Goal: Obtain resource: Download file/media

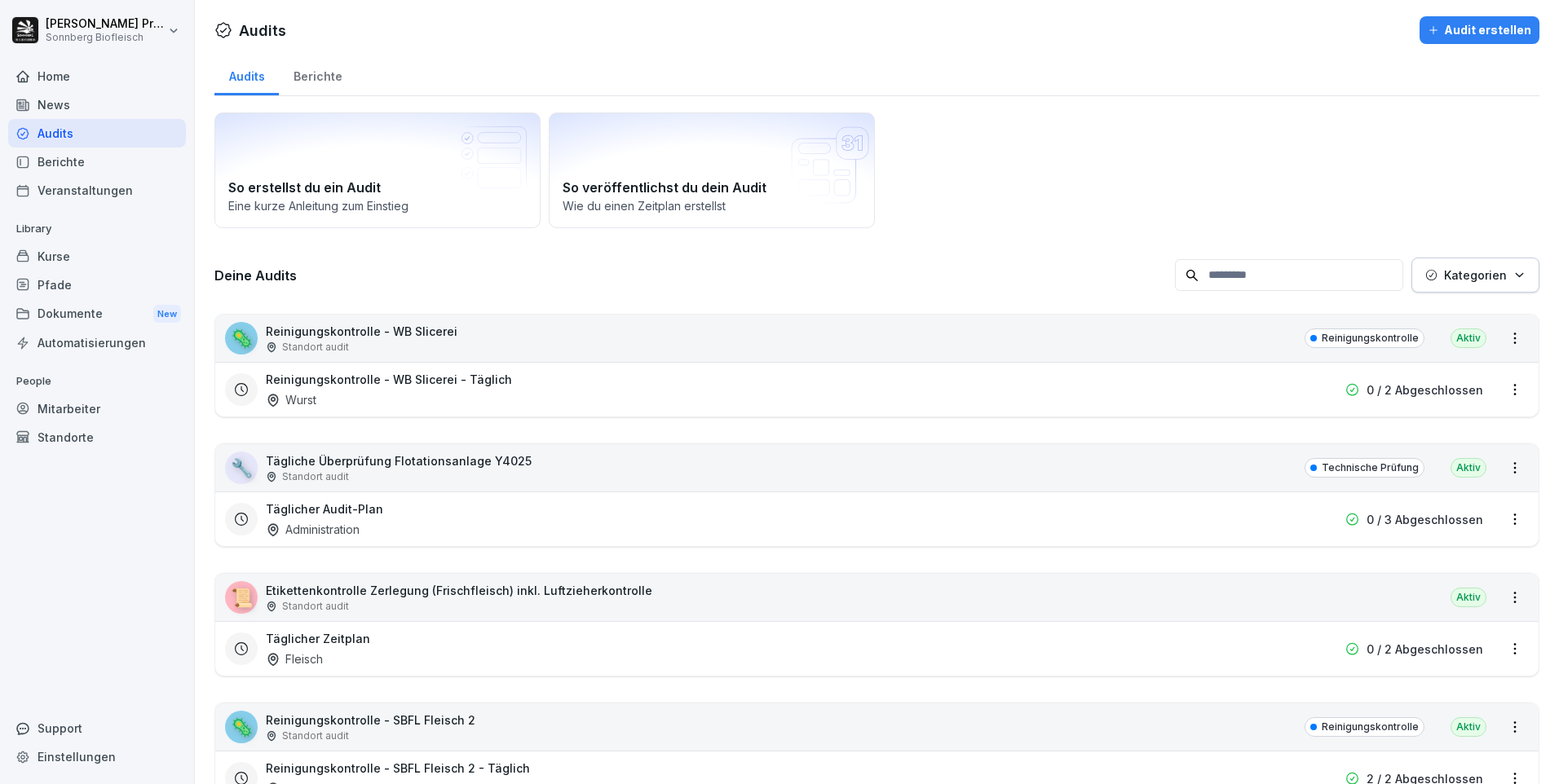
click at [101, 78] on div "Home" at bounding box center [97, 76] width 178 height 29
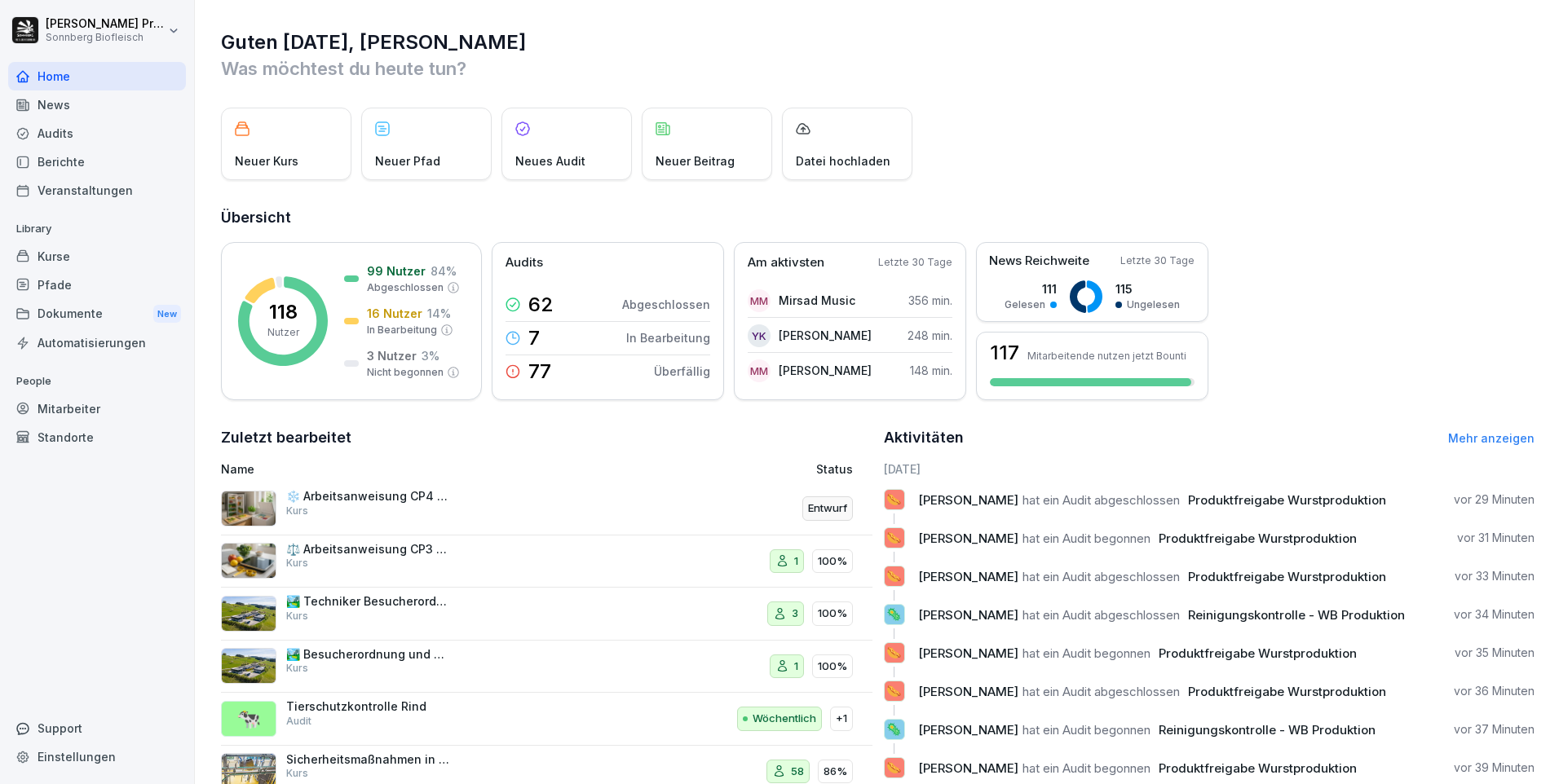
scroll to position [55, 0]
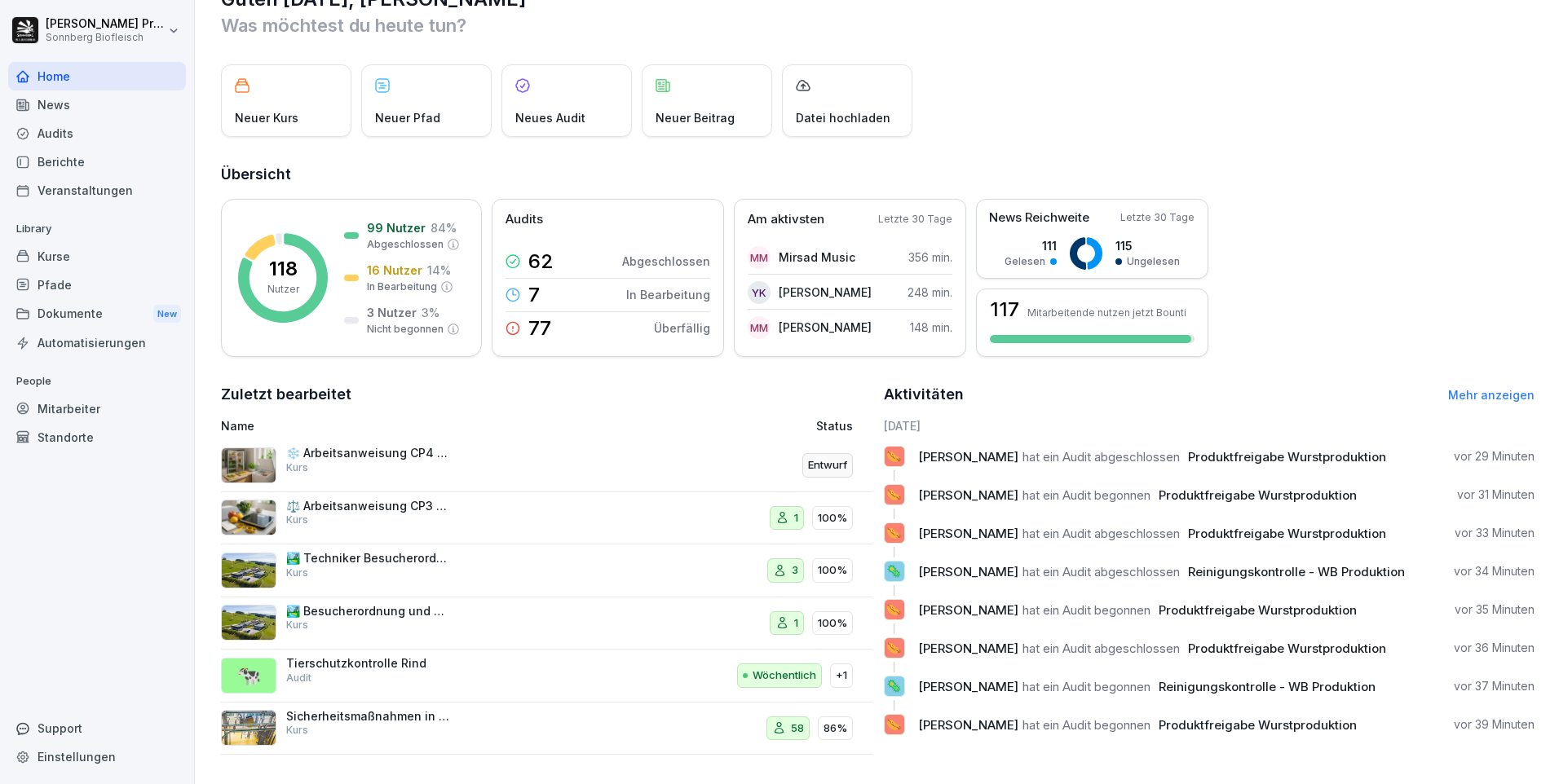
click at [108, 261] on div "Kurse" at bounding box center [97, 256] width 178 height 29
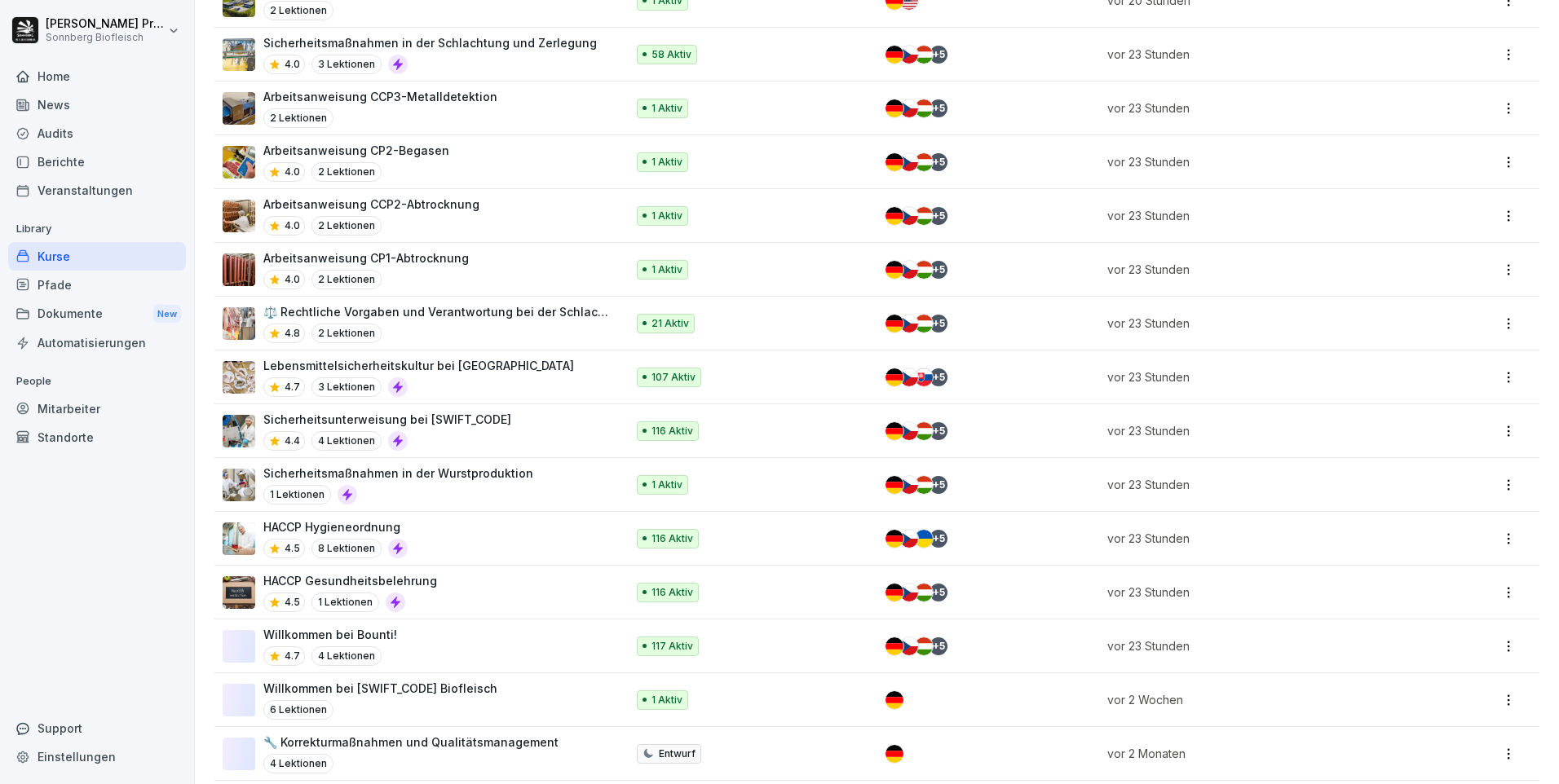
scroll to position [653, 0]
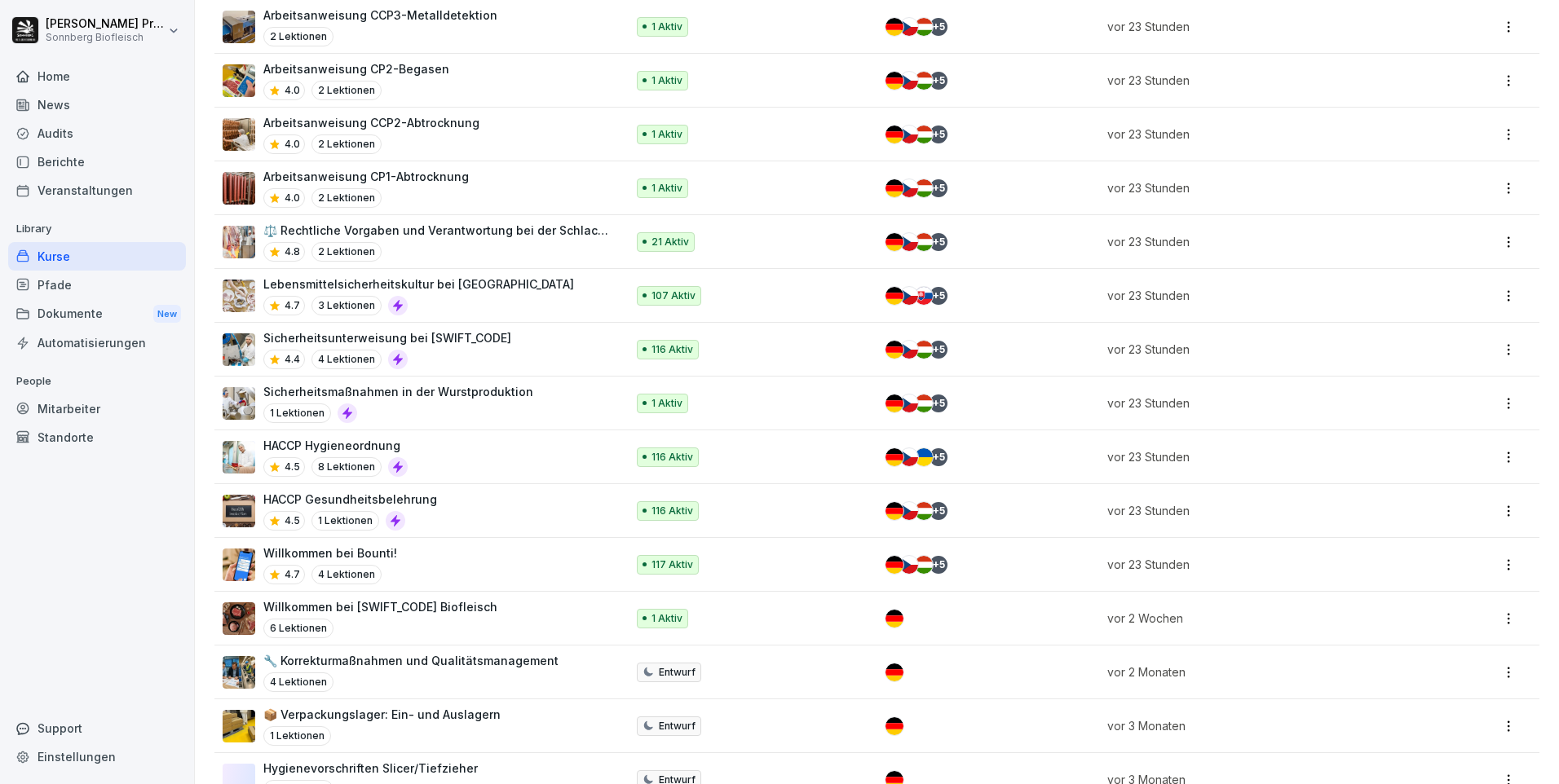
click at [372, 342] on p "Sicherheitsunterweisung bei [SWIFT_CODE]" at bounding box center [387, 337] width 248 height 17
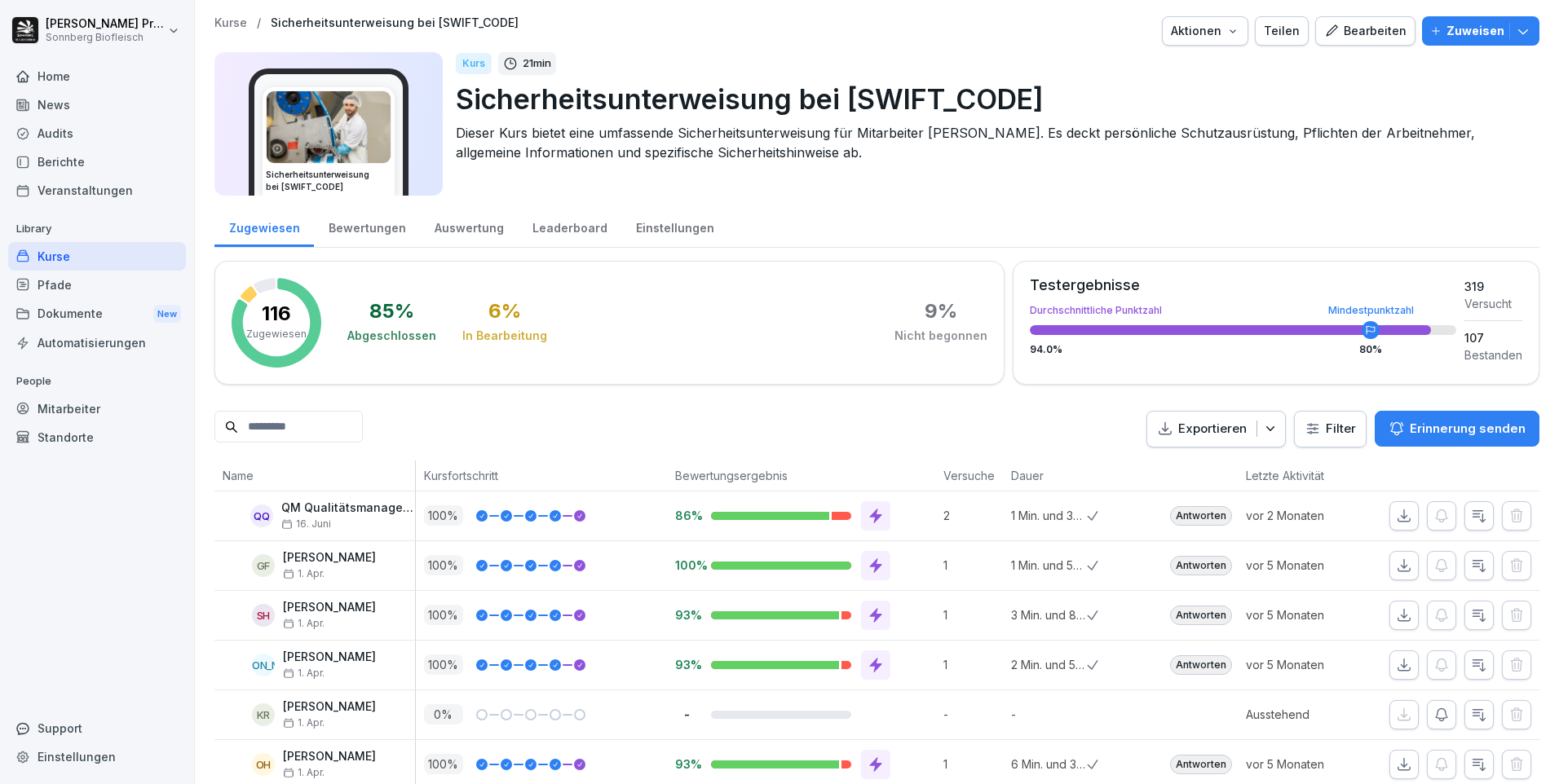
click at [98, 142] on div "Audits" at bounding box center [97, 133] width 178 height 29
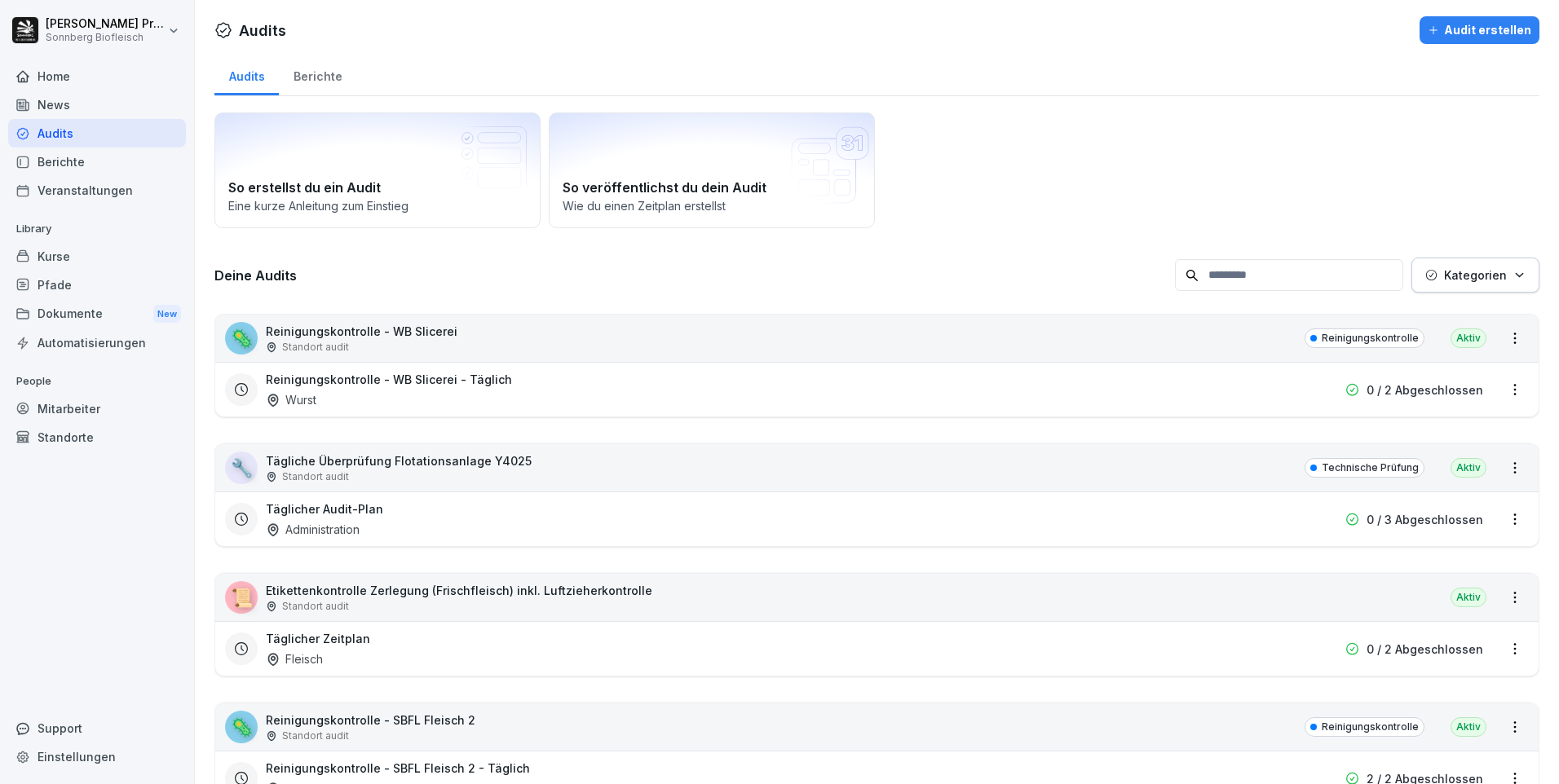
click at [1514, 277] on icon "button" at bounding box center [1519, 275] width 12 height 12
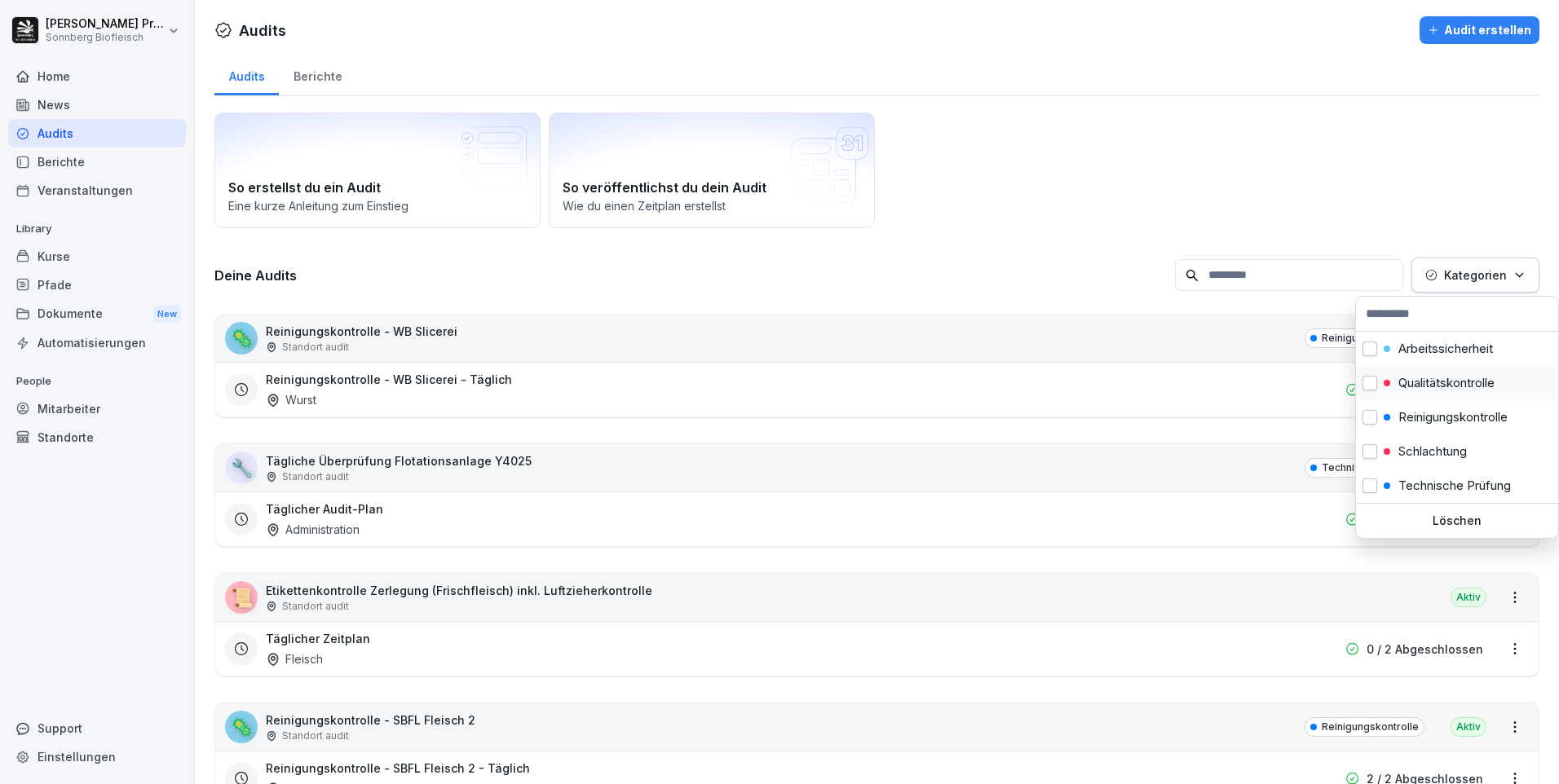
click at [1432, 386] on p "Qualitätskontrolle" at bounding box center [1447, 383] width 96 height 15
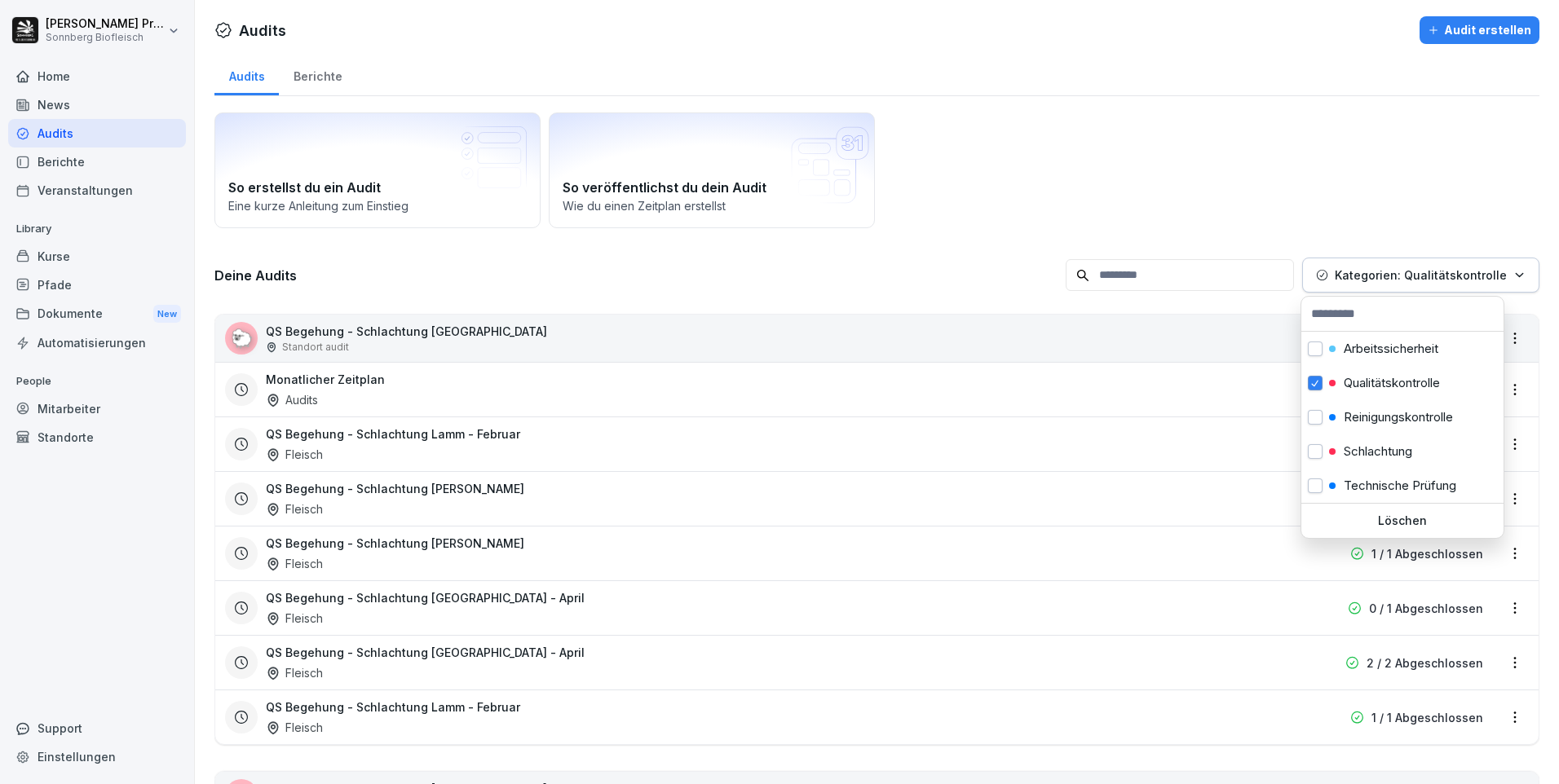
click at [1014, 235] on html "Horst Preßlauer Sonnberg Biofleisch Home News Audits Berichte Veranstaltungen L…" at bounding box center [779, 392] width 1559 height 784
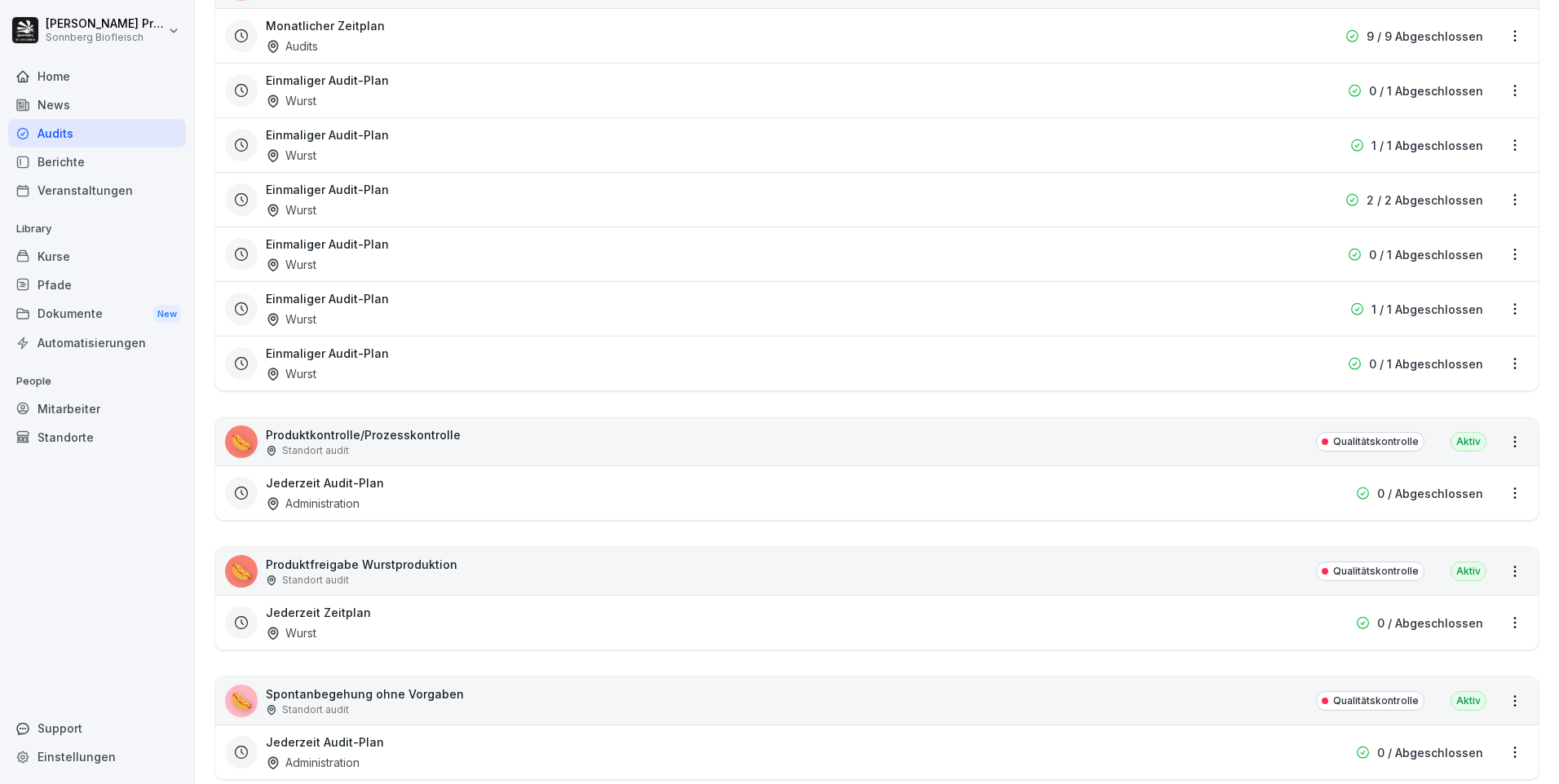
scroll to position [3220, 0]
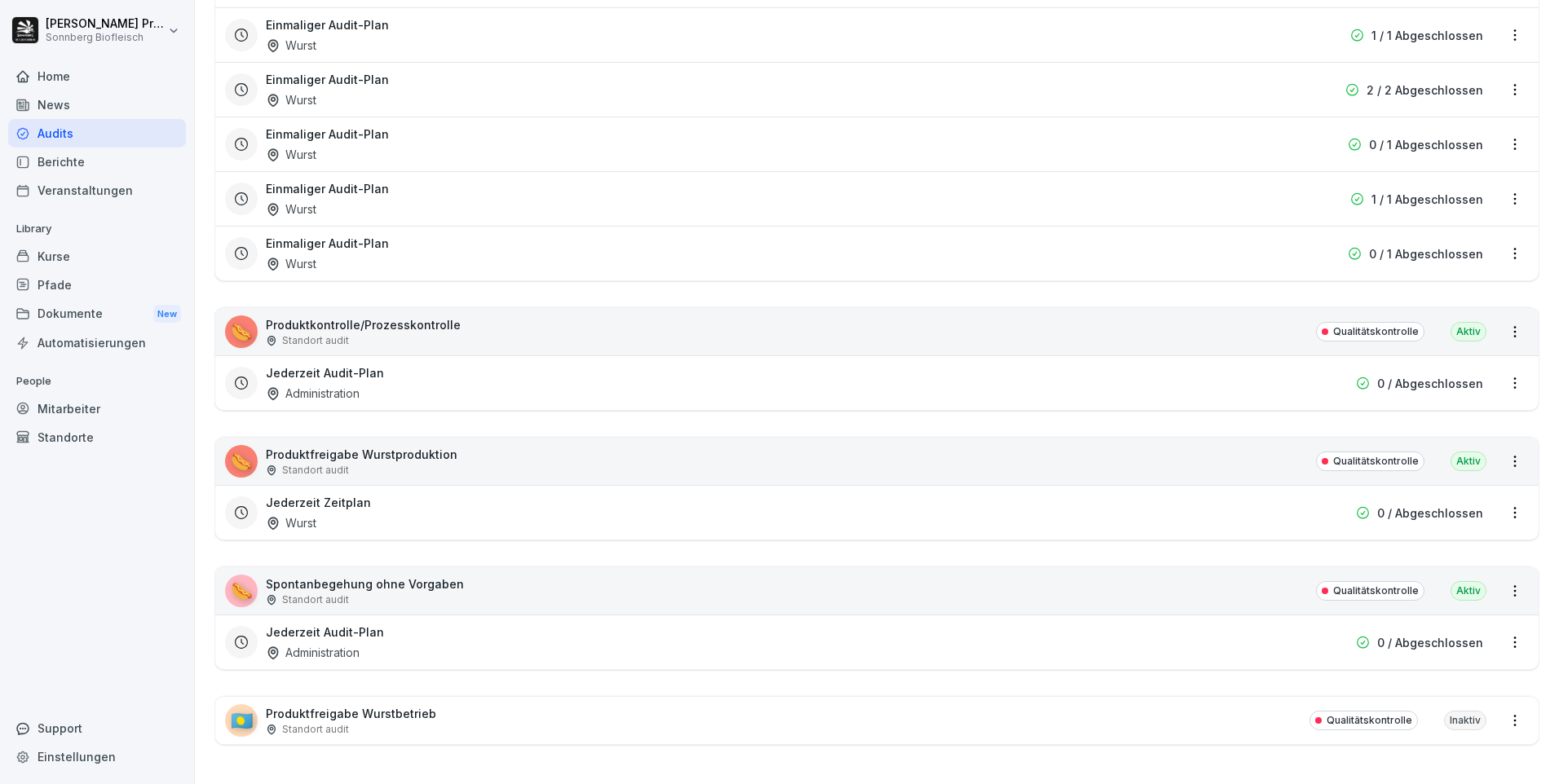
click at [304, 463] on p "Standort audit" at bounding box center [315, 471] width 67 height 15
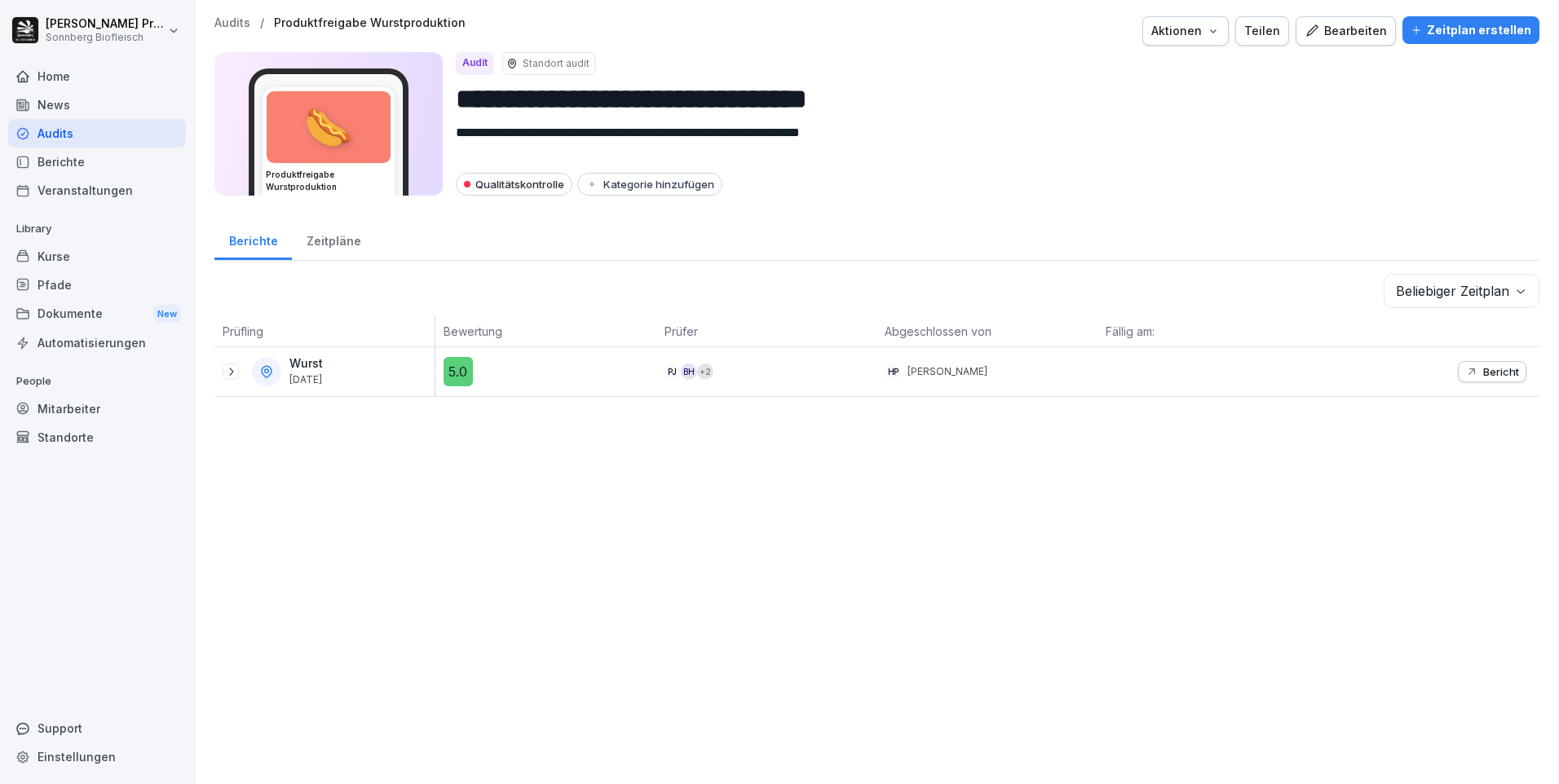
click at [235, 372] on icon at bounding box center [231, 372] width 13 height 13
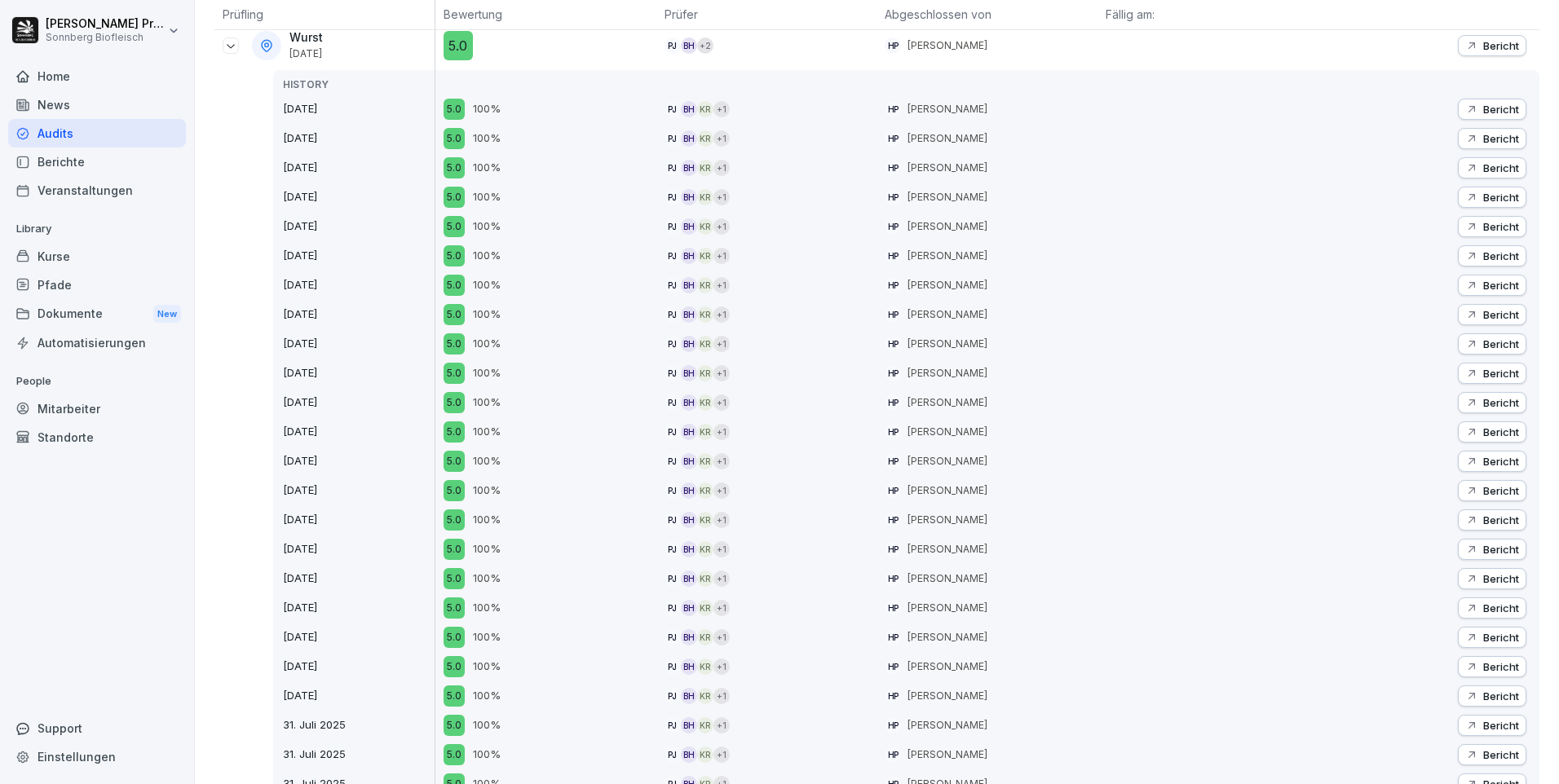
scroll to position [245, 0]
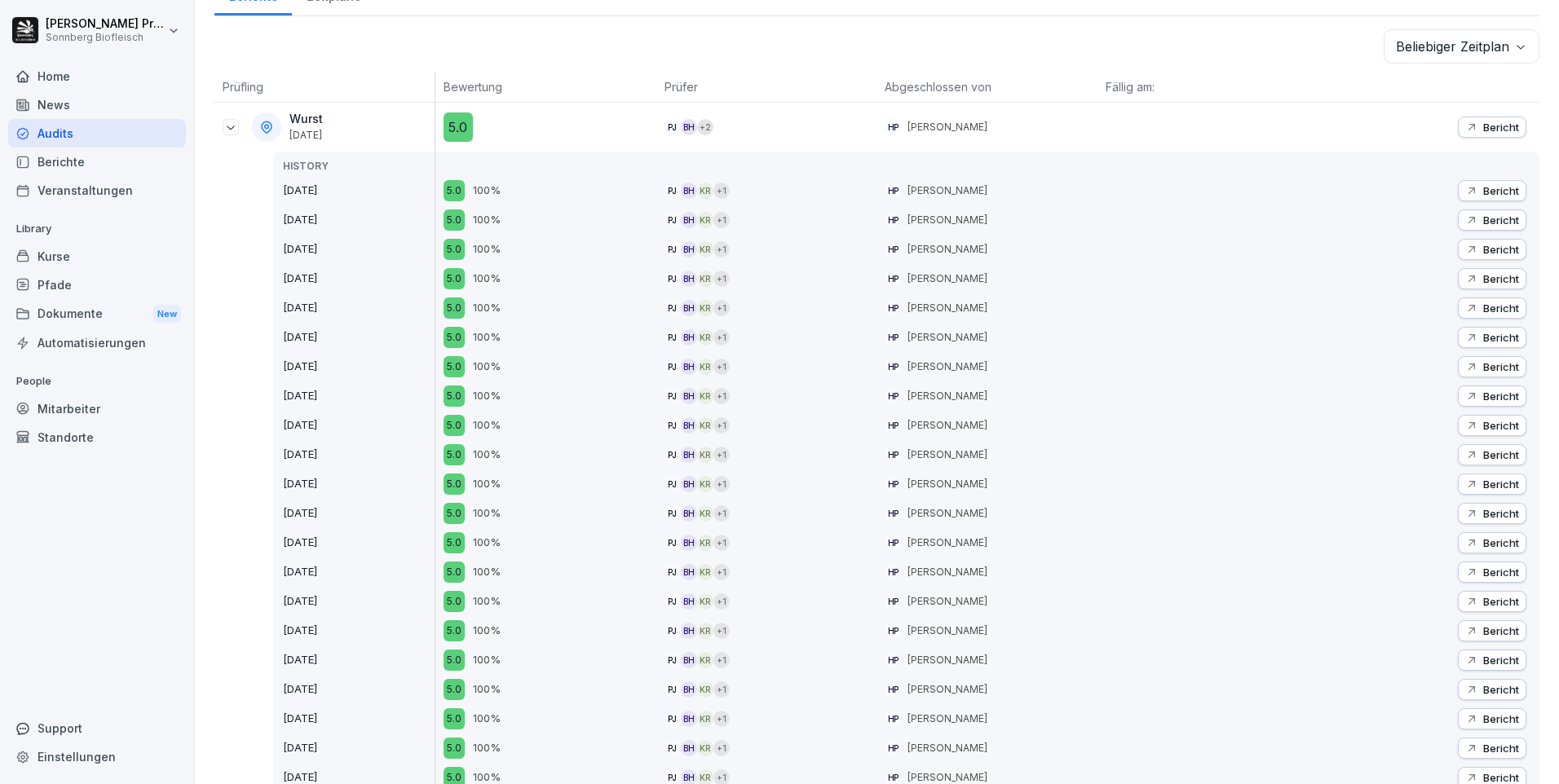
click at [1483, 275] on p "Bericht" at bounding box center [1500, 279] width 36 height 13
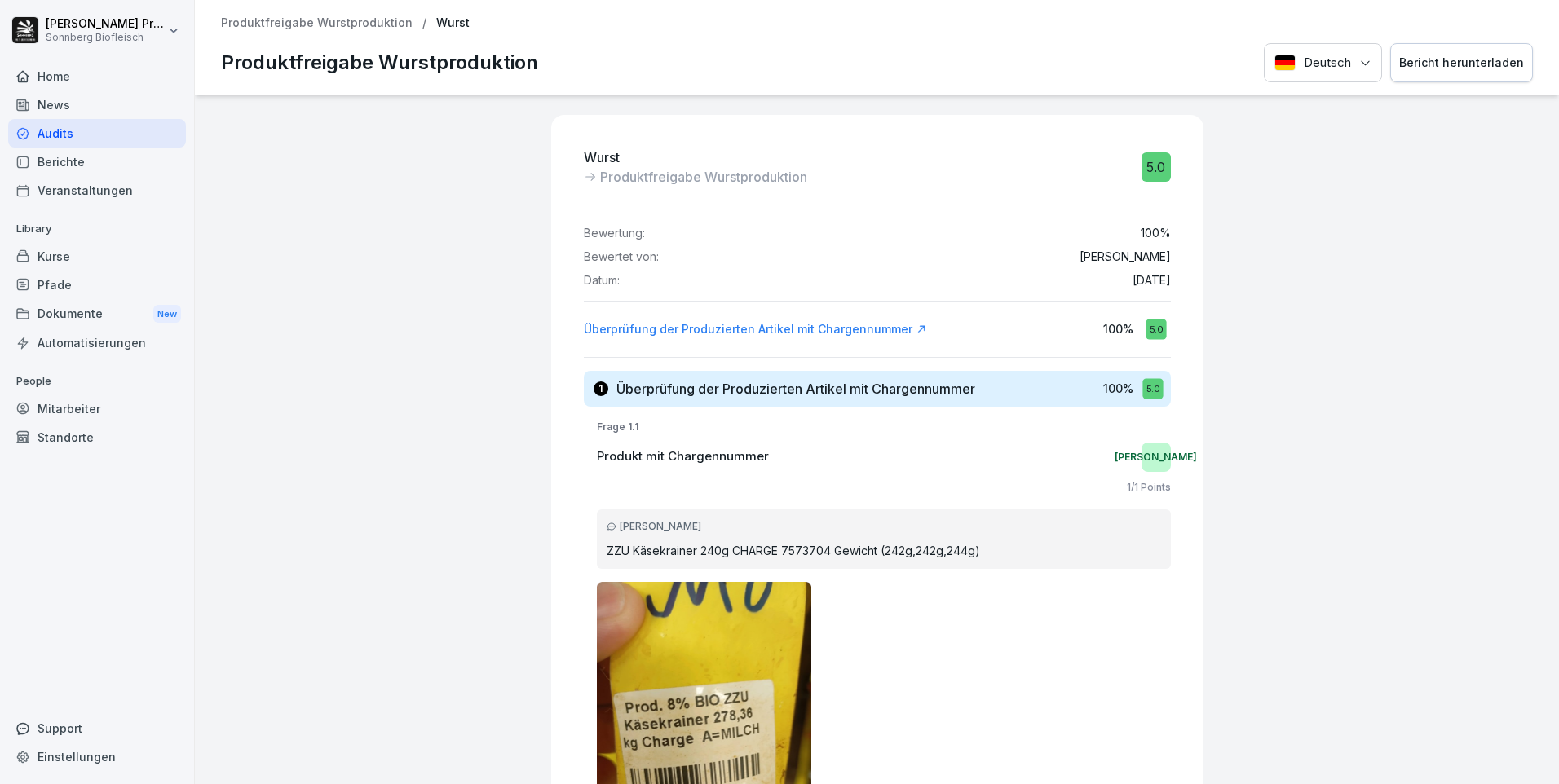
click at [1449, 59] on div "Bericht herunterladen" at bounding box center [1461, 63] width 125 height 18
click at [372, 26] on p "Produktfreigabe Wurstproduktion" at bounding box center [317, 23] width 192 height 14
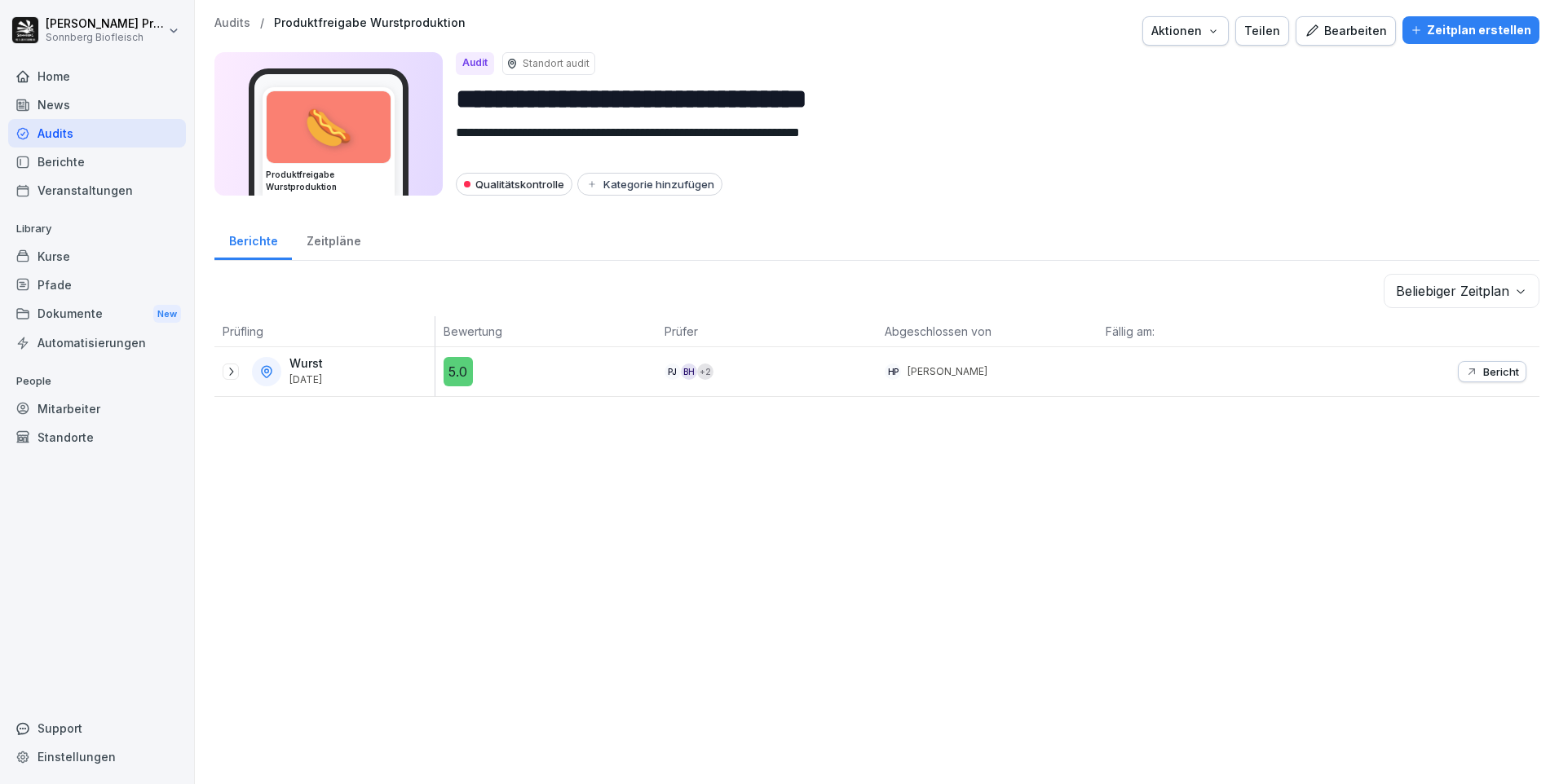
click at [241, 369] on div "Wurst 26. Aug. 2025" at bounding box center [328, 371] width 212 height 29
click at [229, 370] on icon at bounding box center [231, 372] width 13 height 13
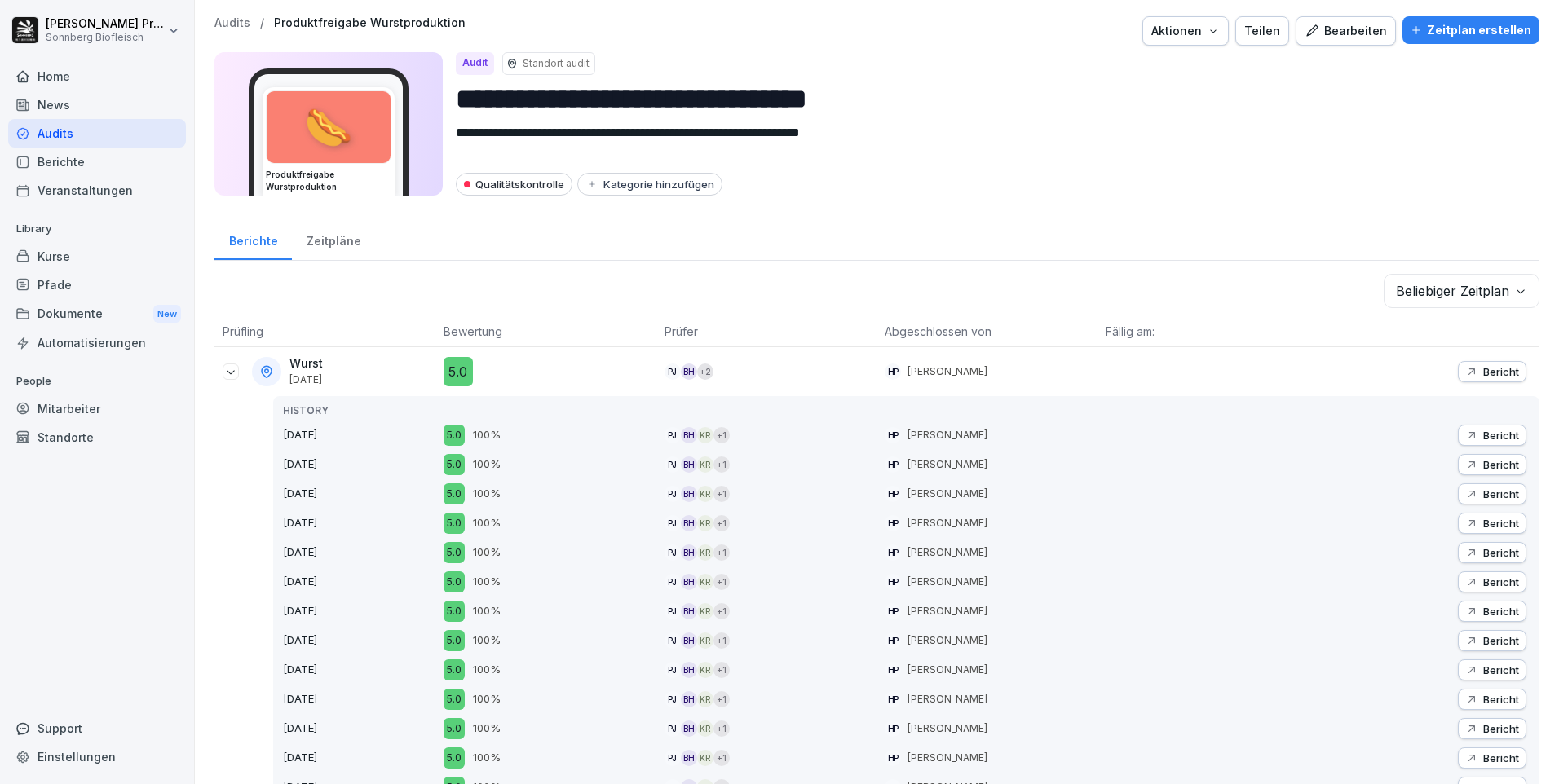
click at [1497, 491] on p "Bericht" at bounding box center [1500, 494] width 36 height 13
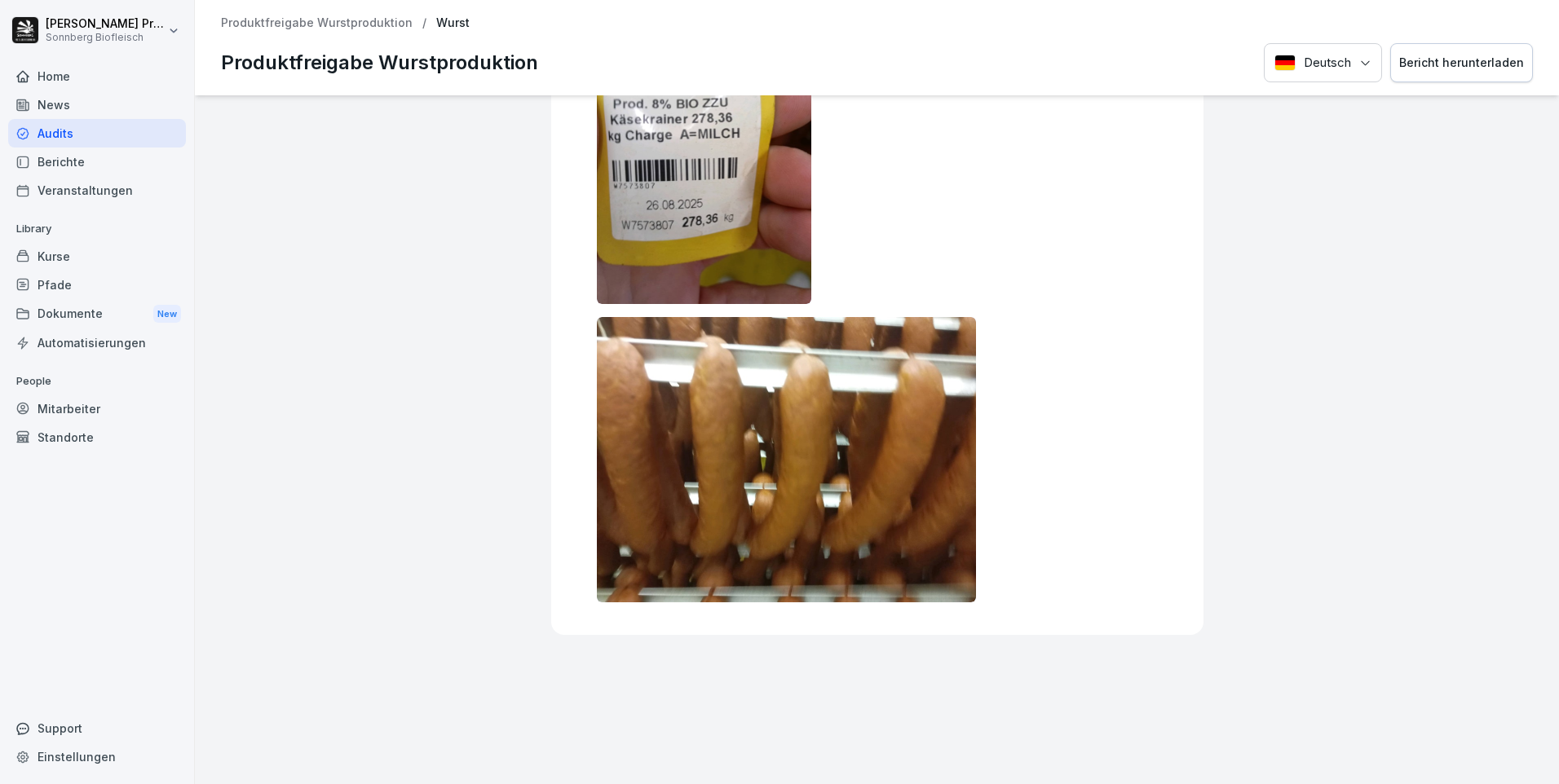
scroll to position [18, 0]
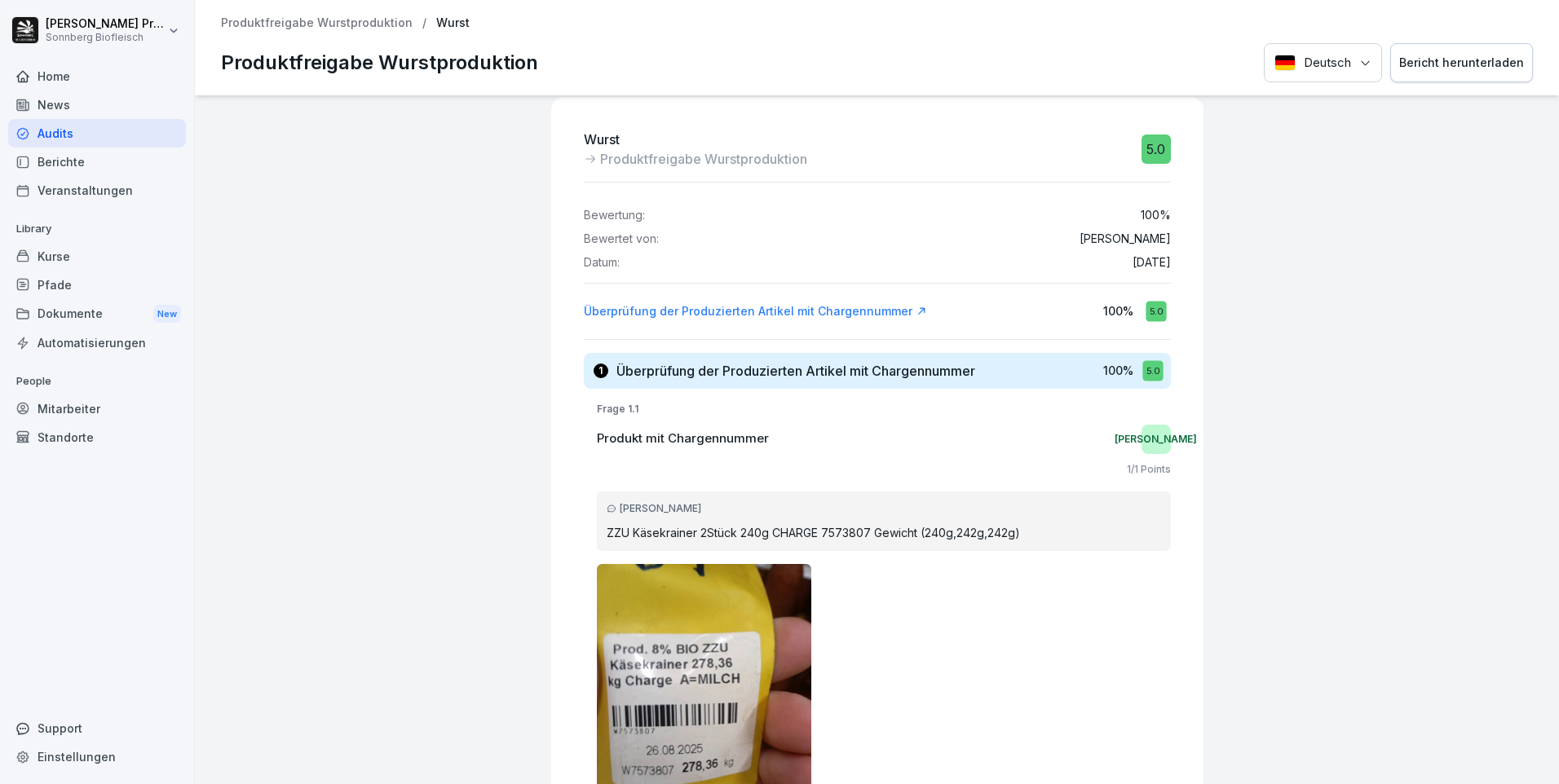
click at [1461, 66] on div "Bericht herunterladen" at bounding box center [1461, 63] width 125 height 18
click at [337, 26] on p "Produktfreigabe Wurstproduktion" at bounding box center [317, 23] width 192 height 14
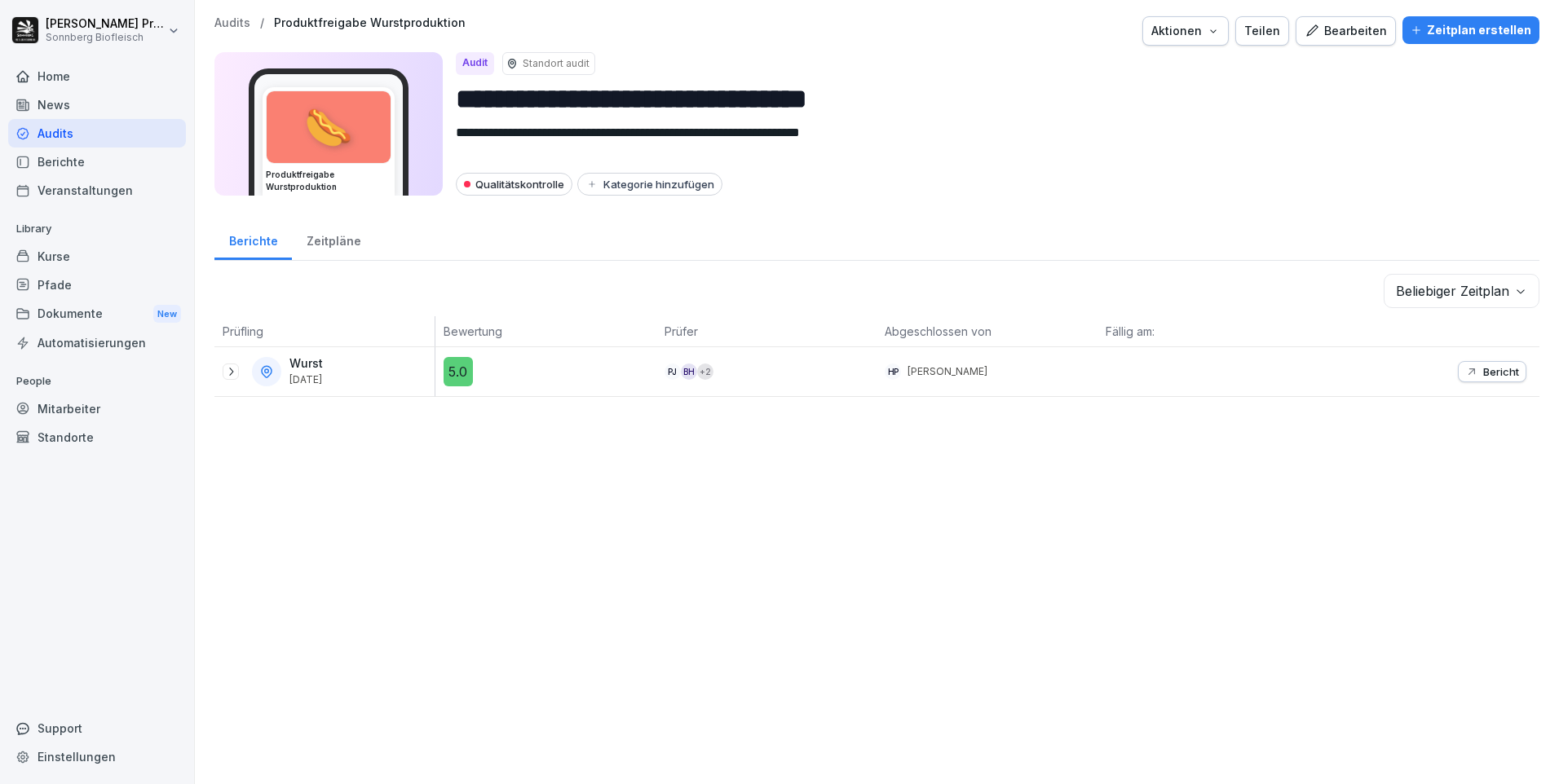
click at [229, 364] on div at bounding box center [231, 372] width 17 height 17
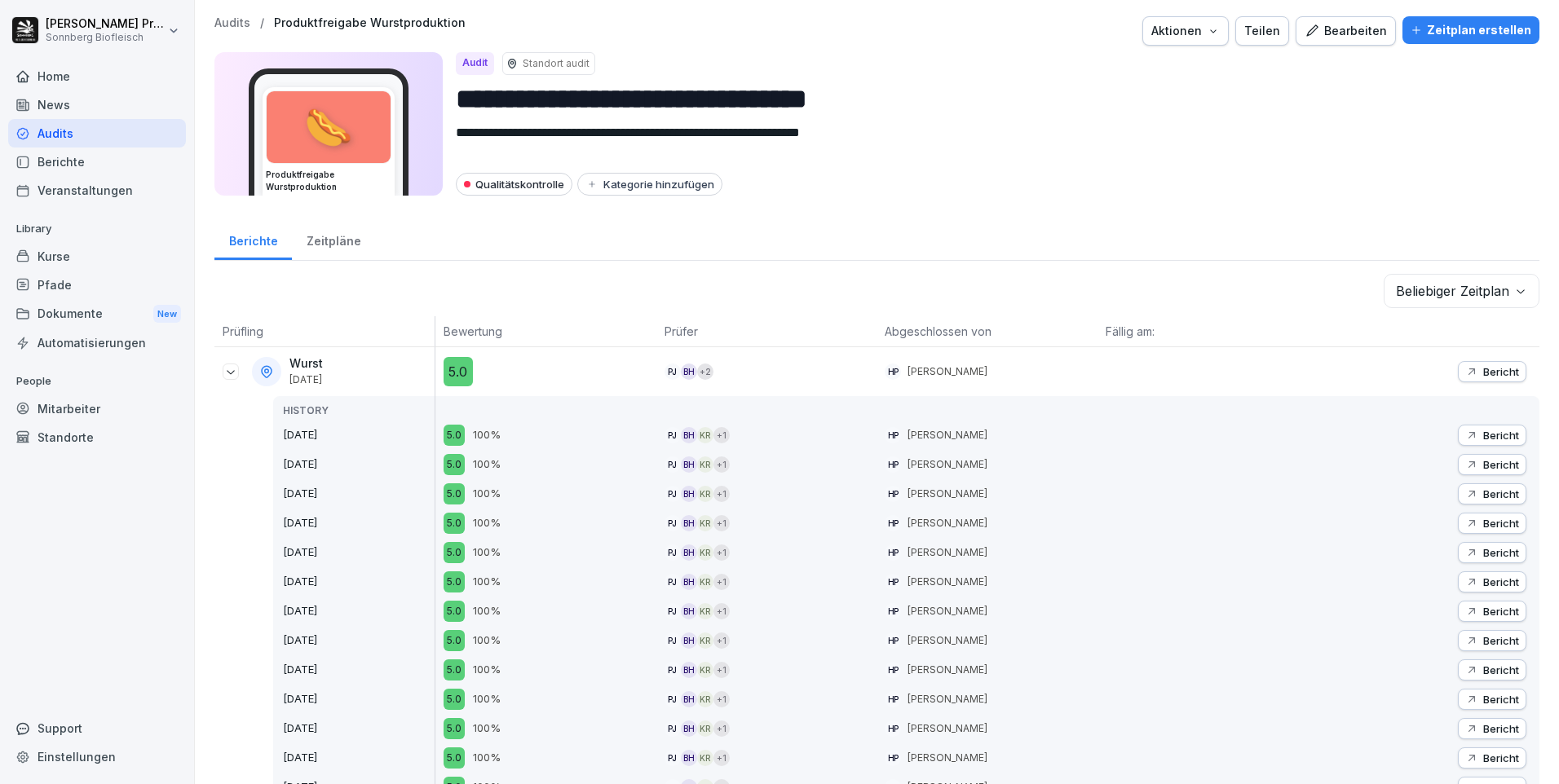
click at [1494, 466] on p "Bericht" at bounding box center [1500, 465] width 36 height 13
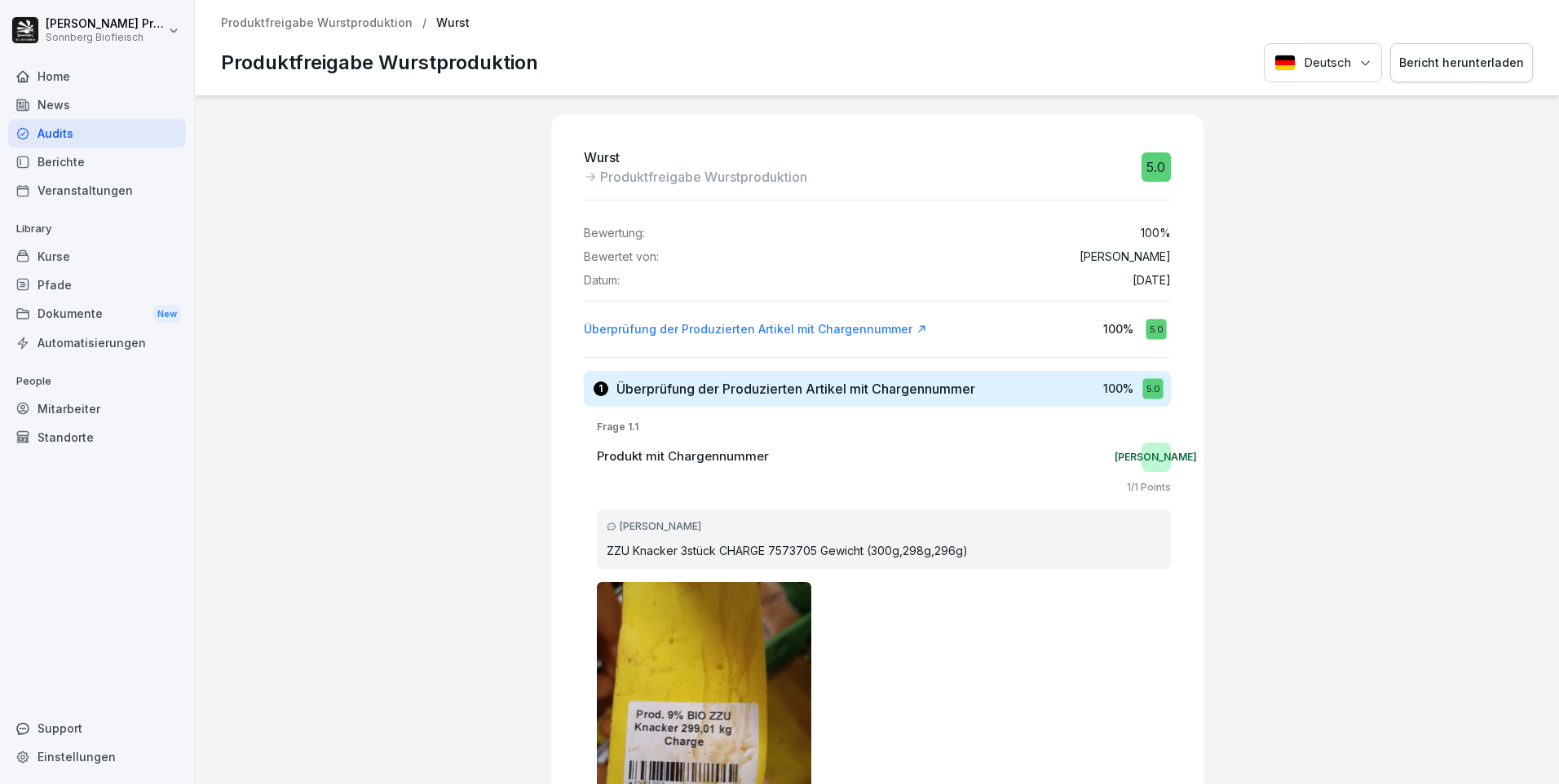
click at [1415, 60] on div "Bericht herunterladen" at bounding box center [1461, 63] width 125 height 18
click at [330, 27] on p "Produktfreigabe Wurstproduktion" at bounding box center [317, 23] width 192 height 14
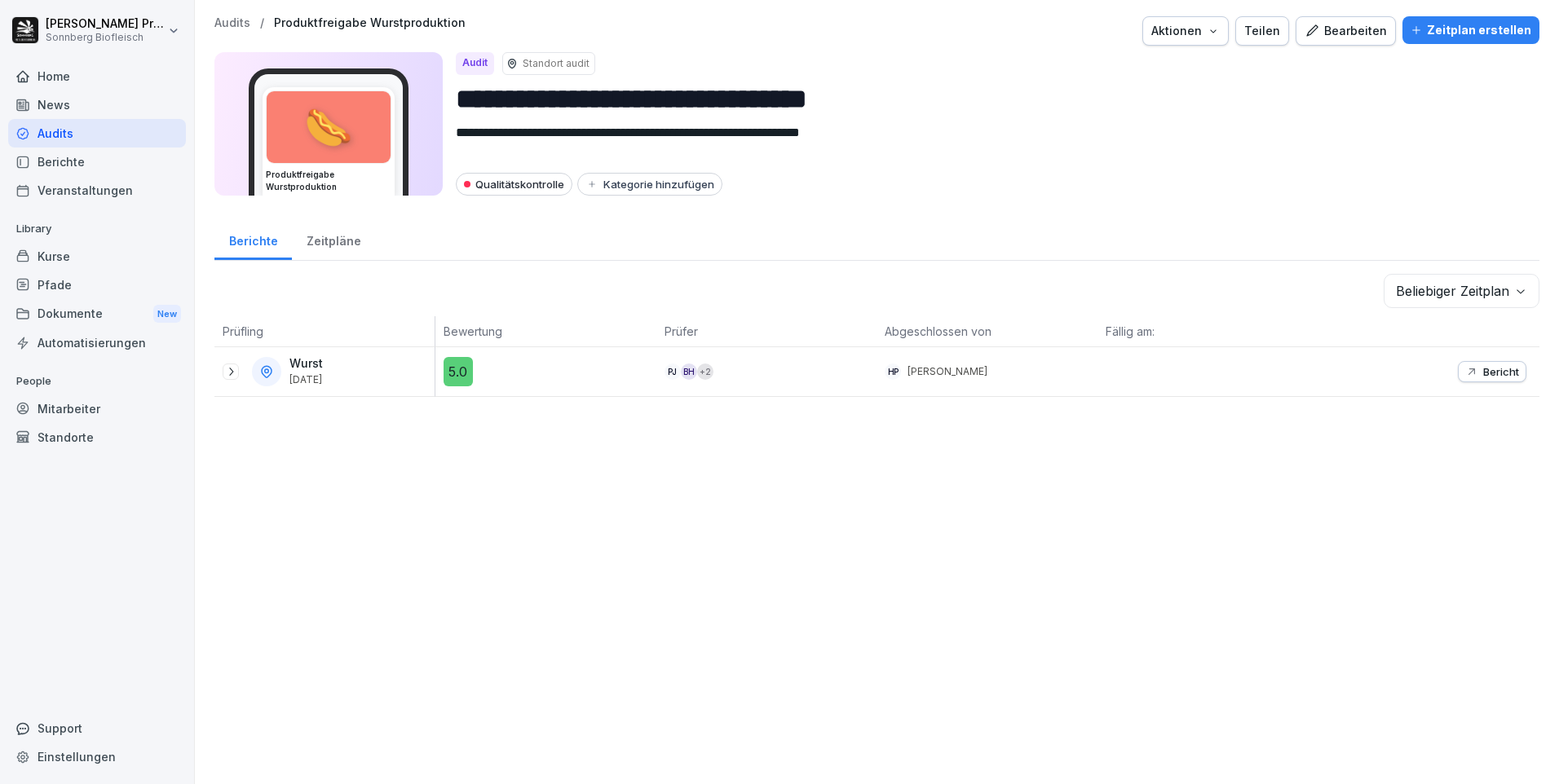
click at [227, 375] on icon at bounding box center [231, 372] width 13 height 13
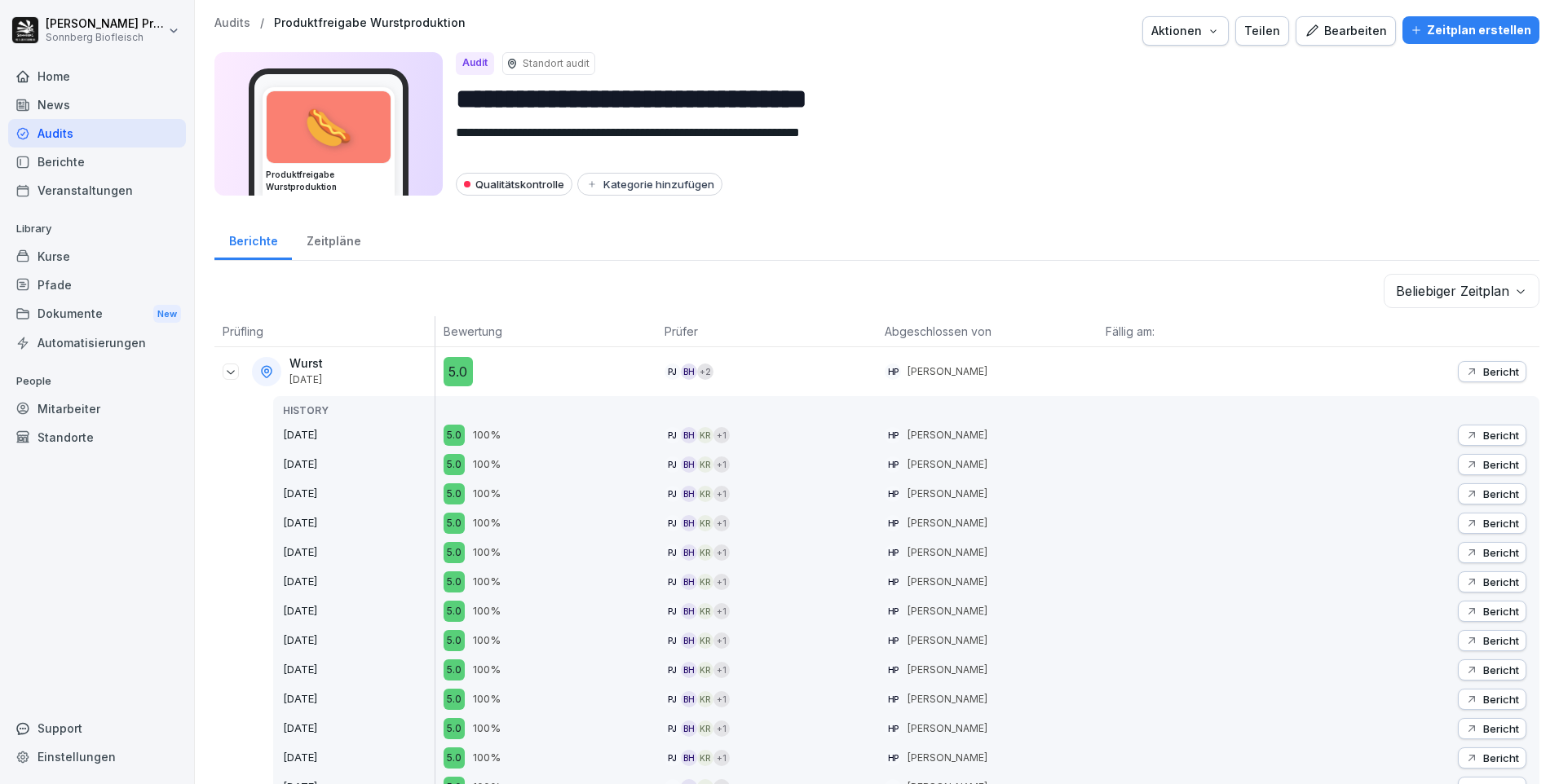
click at [1469, 434] on div "Bericht" at bounding box center [1491, 436] width 54 height 13
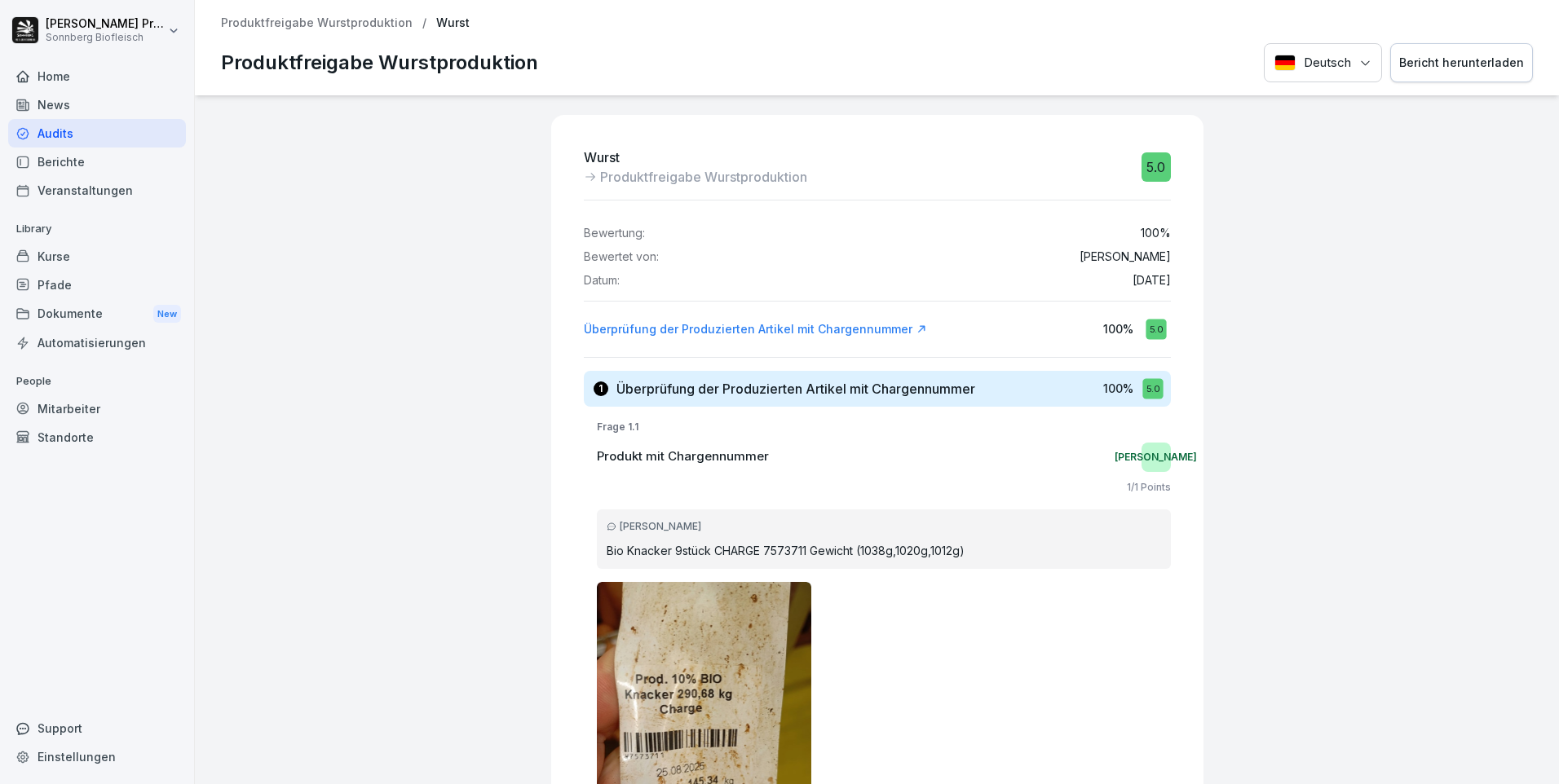
click at [1454, 73] on button "Bericht herunterladen" at bounding box center [1461, 63] width 143 height 40
click at [307, 29] on p "Produktfreigabe Wurstproduktion" at bounding box center [317, 23] width 192 height 14
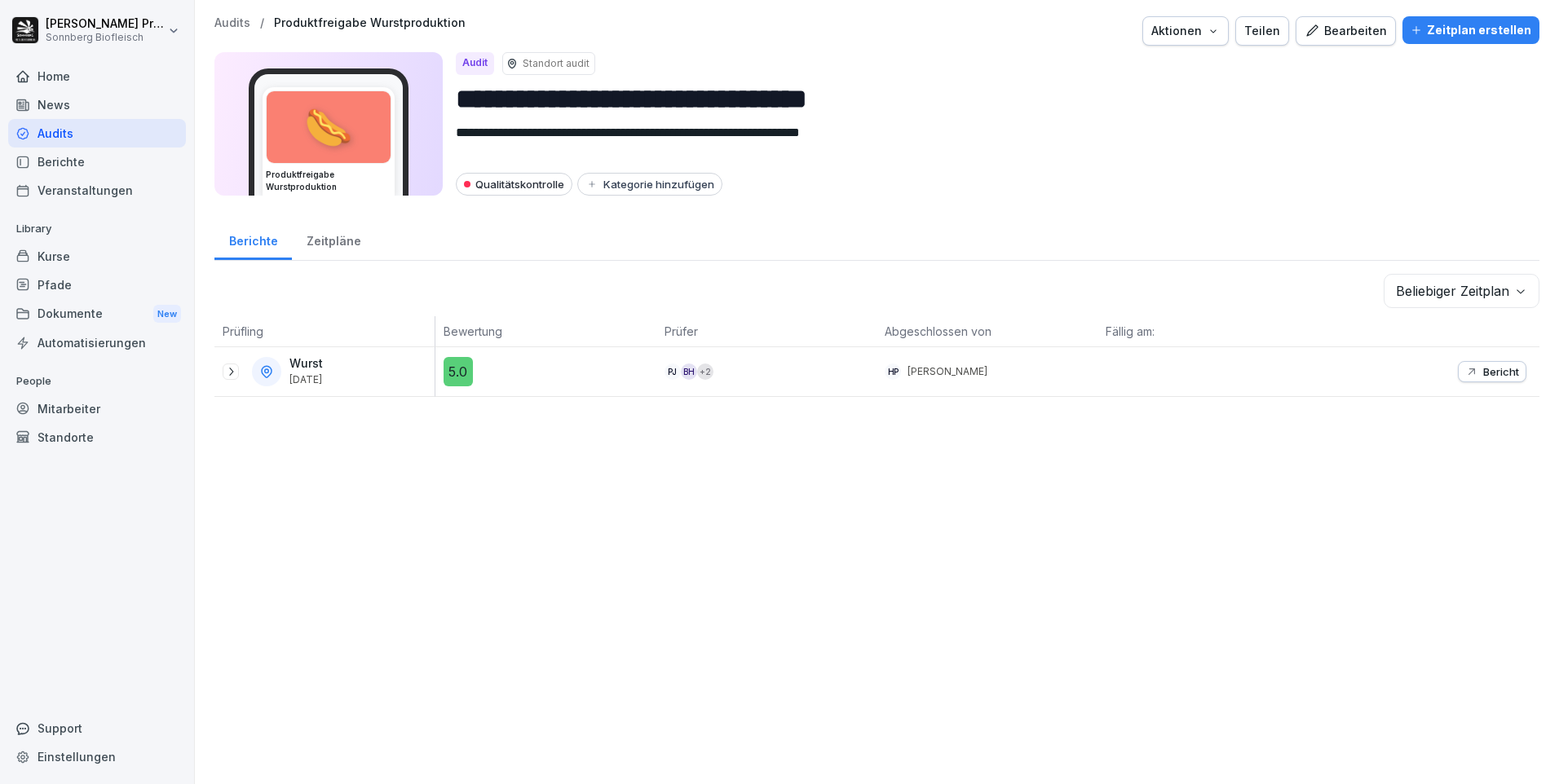
click at [1500, 368] on p "Bericht" at bounding box center [1500, 372] width 36 height 13
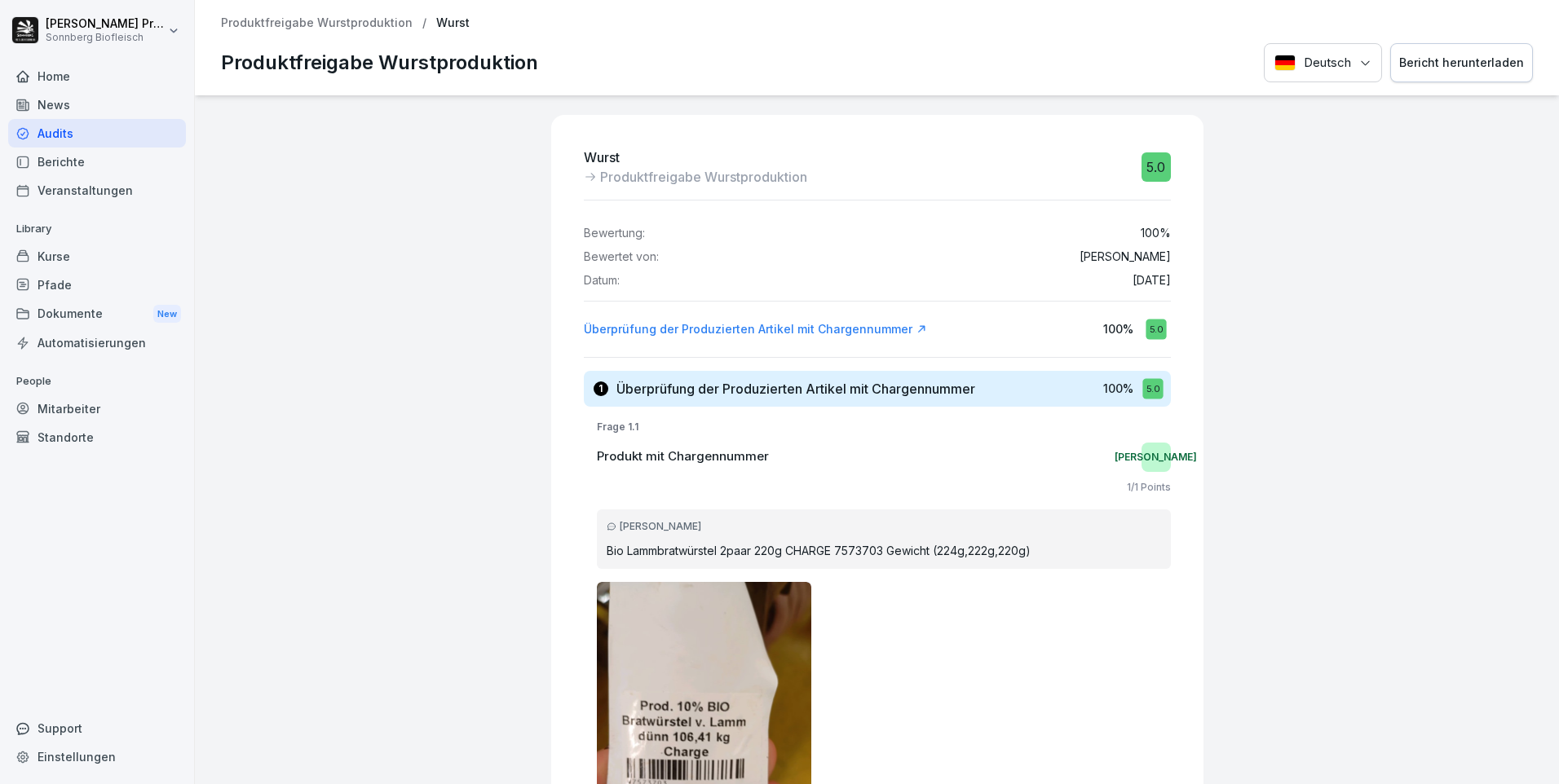
click at [1463, 65] on div "Bericht herunterladen" at bounding box center [1461, 63] width 125 height 18
click at [116, 143] on div "Audits" at bounding box center [97, 133] width 178 height 29
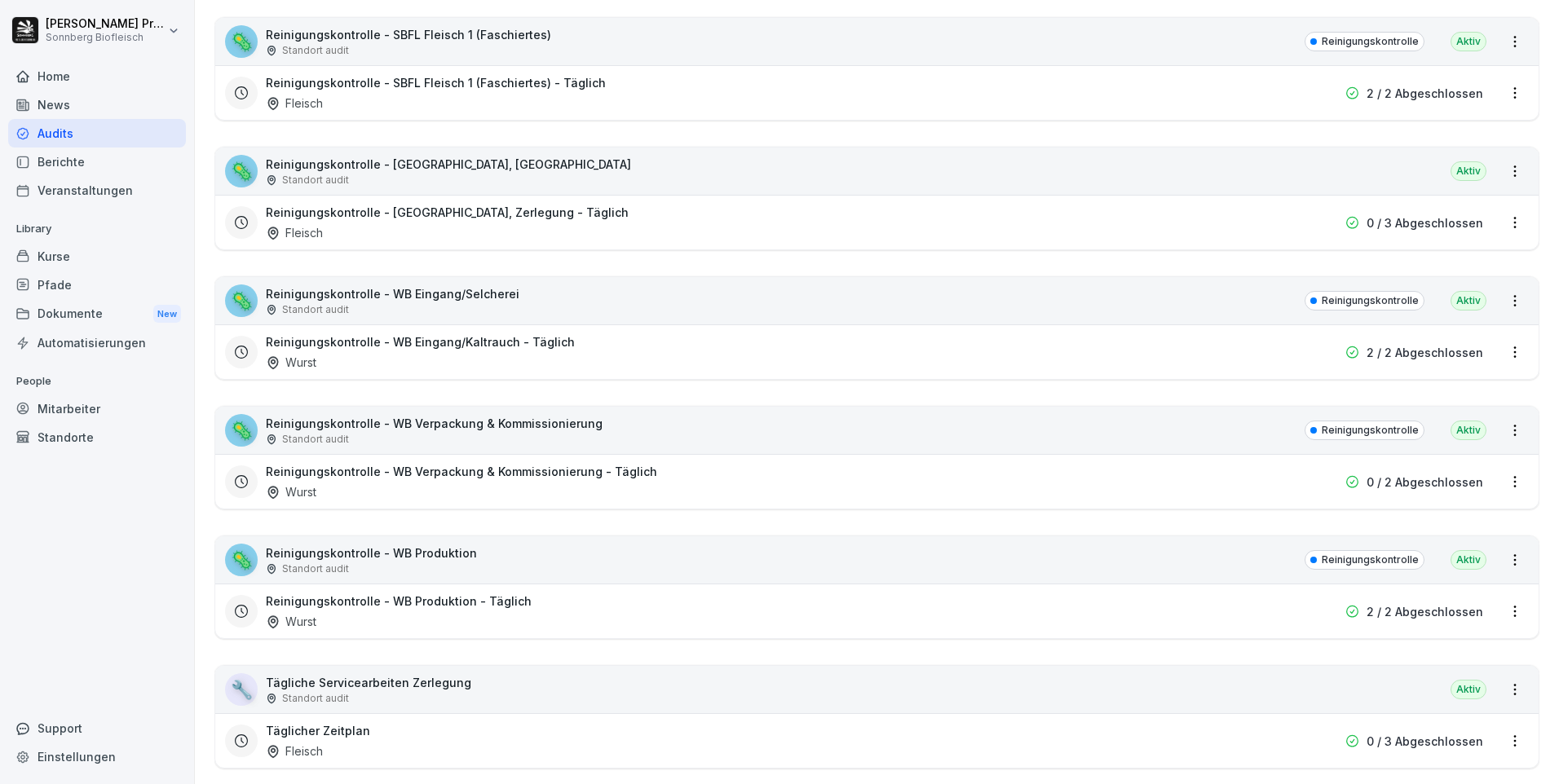
scroll to position [896, 0]
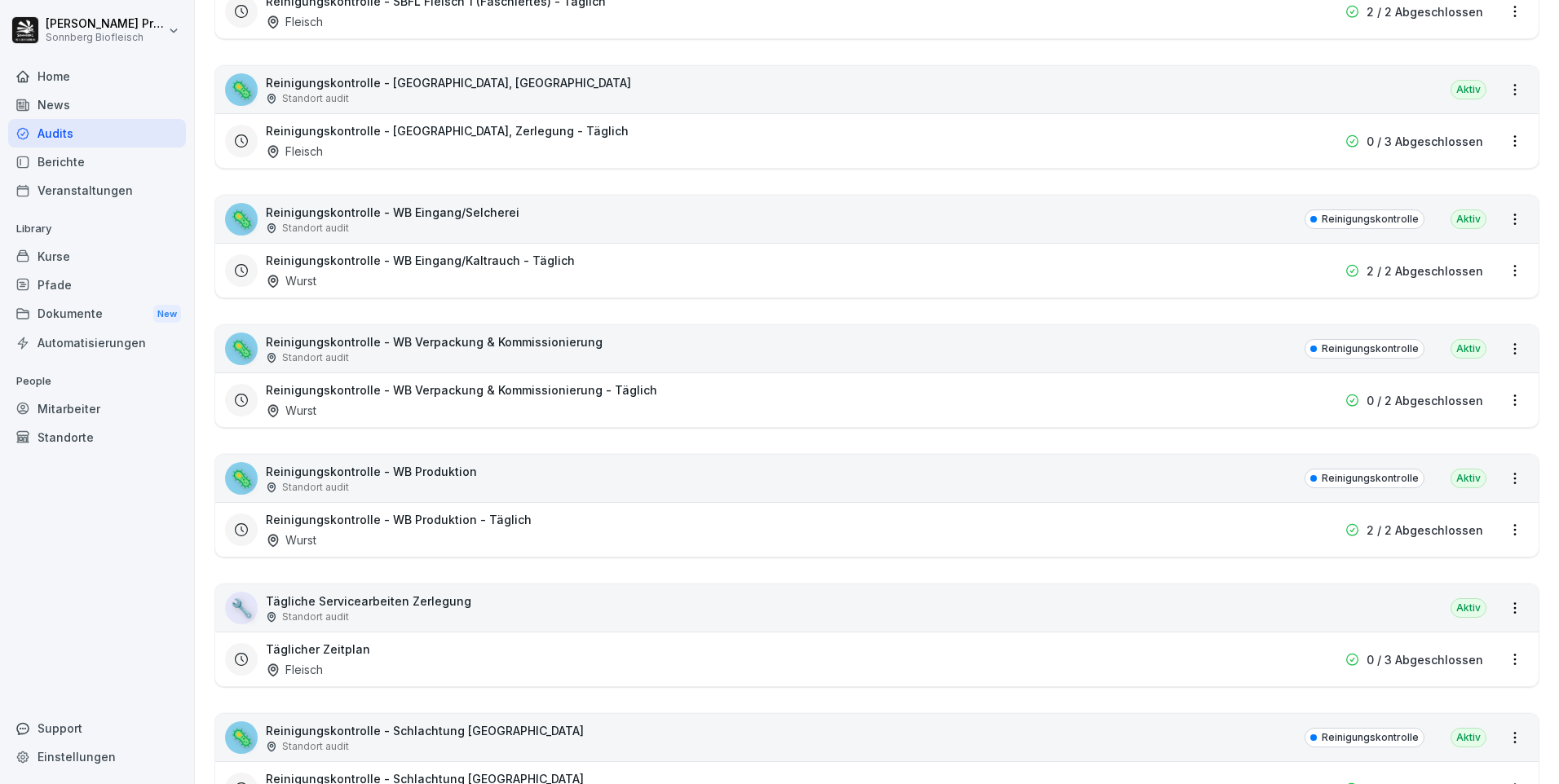
click at [520, 476] on div "🦠 Reinigungskontrolle - WB Produktion Standort audit Reinigungskontrolle Aktiv" at bounding box center [877, 478] width 1323 height 47
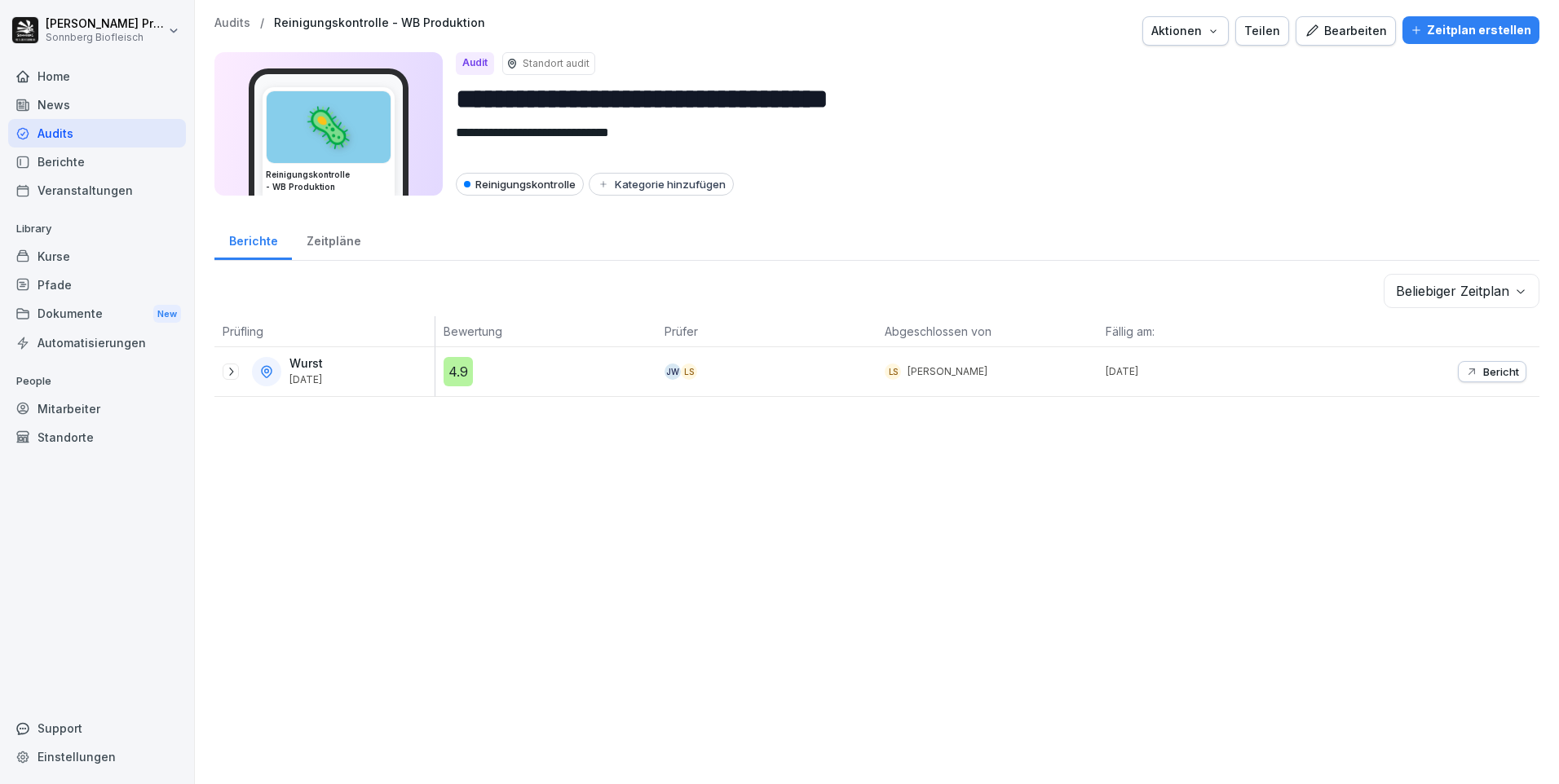
click at [227, 372] on icon at bounding box center [231, 372] width 13 height 13
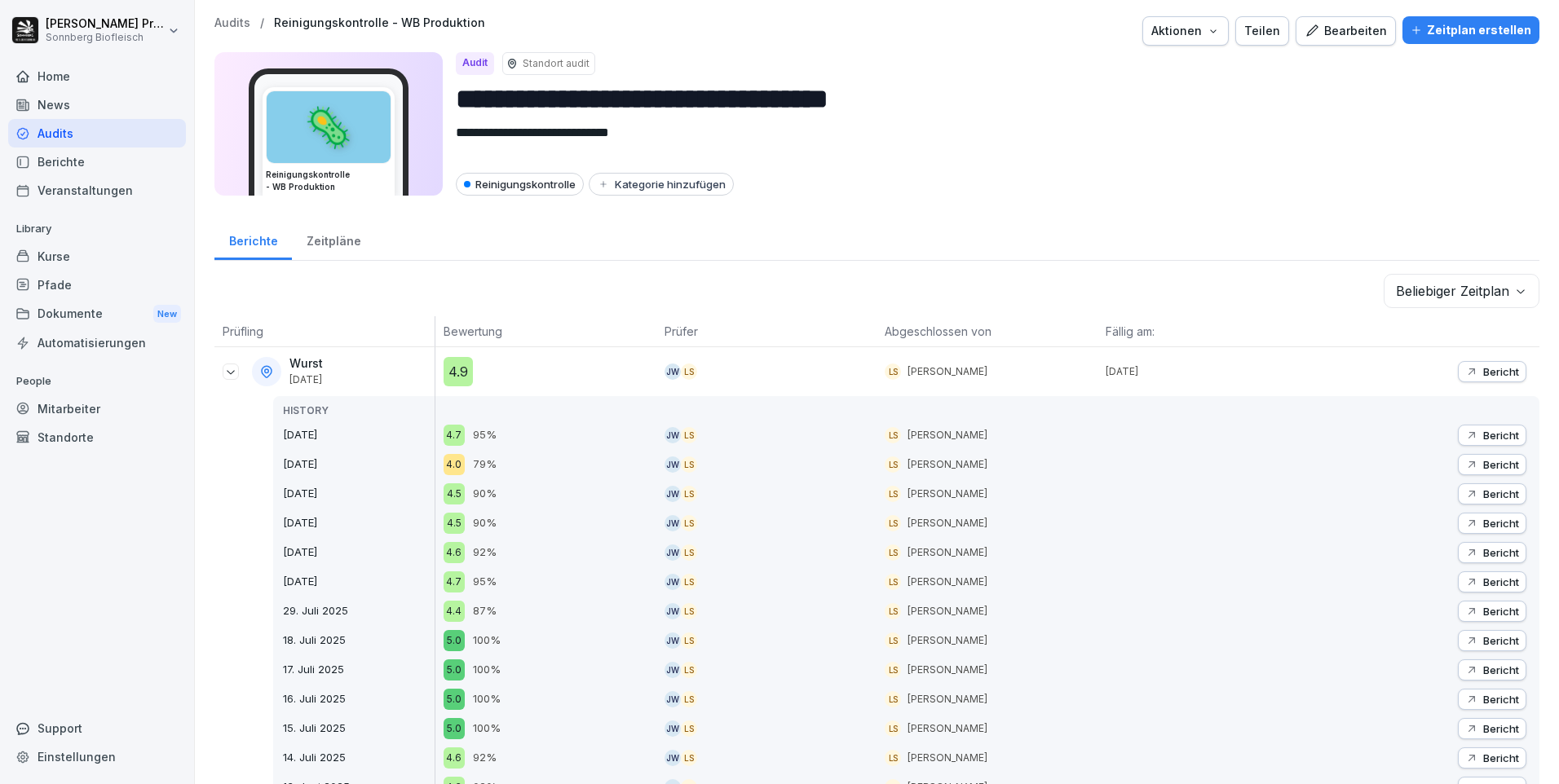
click at [1483, 367] on p "Bericht" at bounding box center [1500, 372] width 36 height 13
